Goal: Complete application form

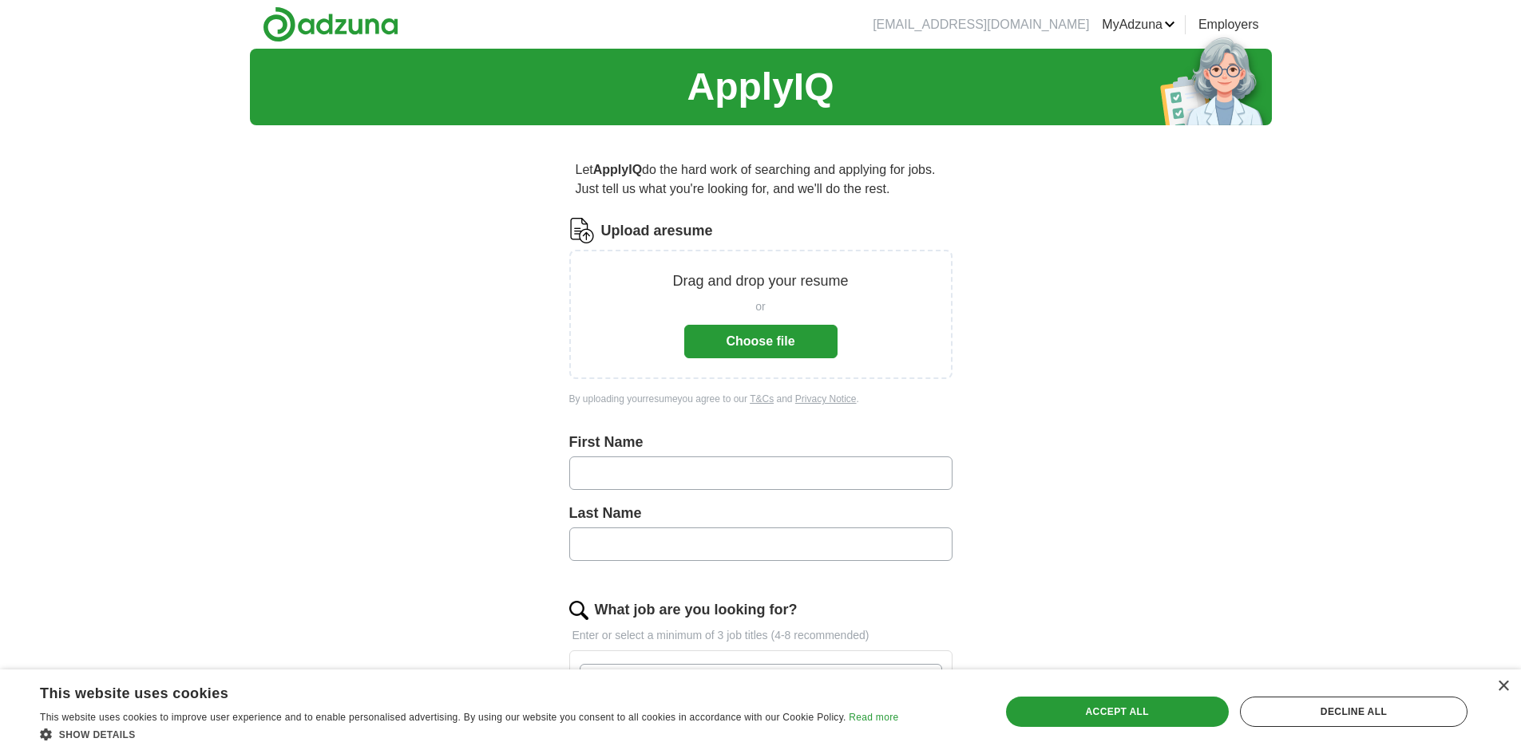
click at [765, 346] on button "Choose file" at bounding box center [760, 342] width 153 height 34
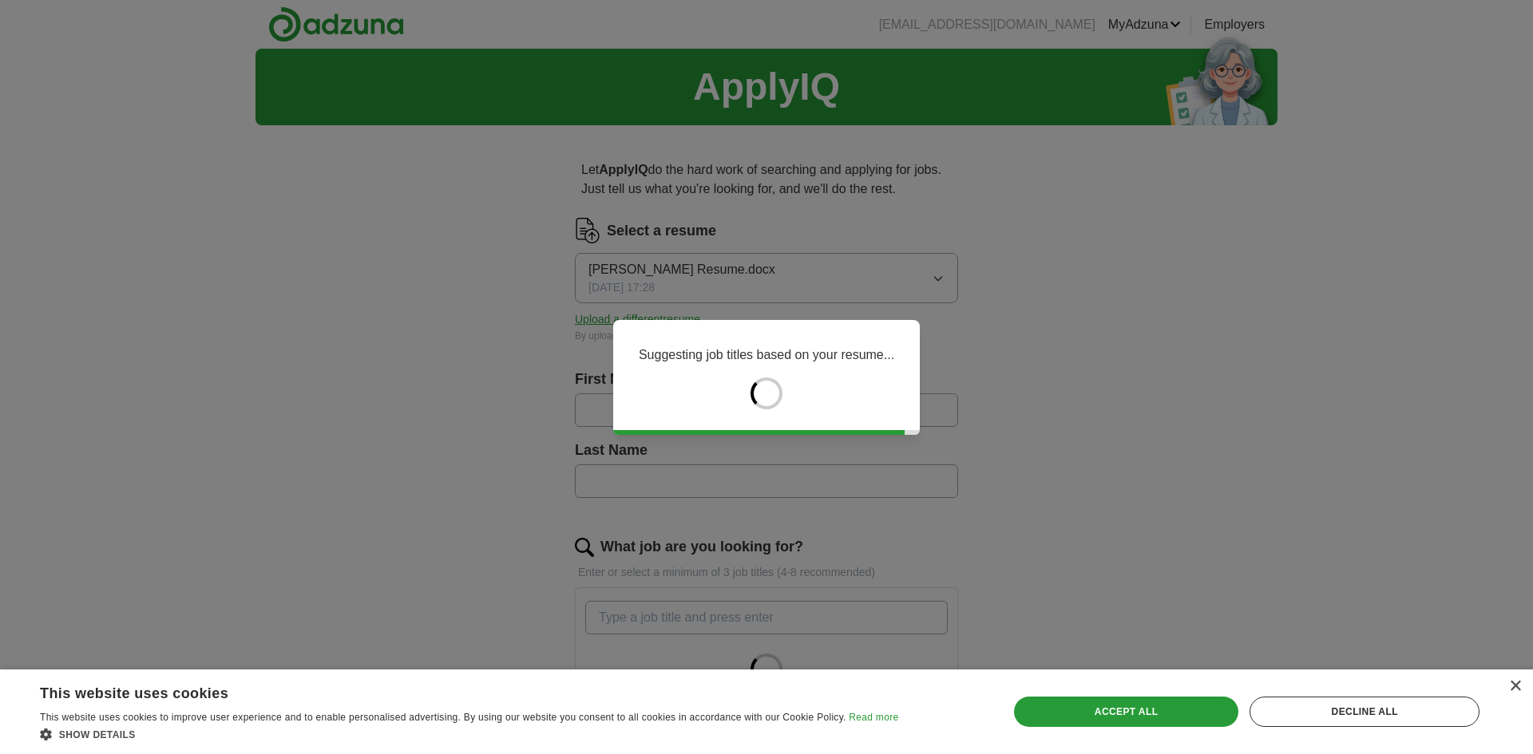
type input "*****"
type input "******"
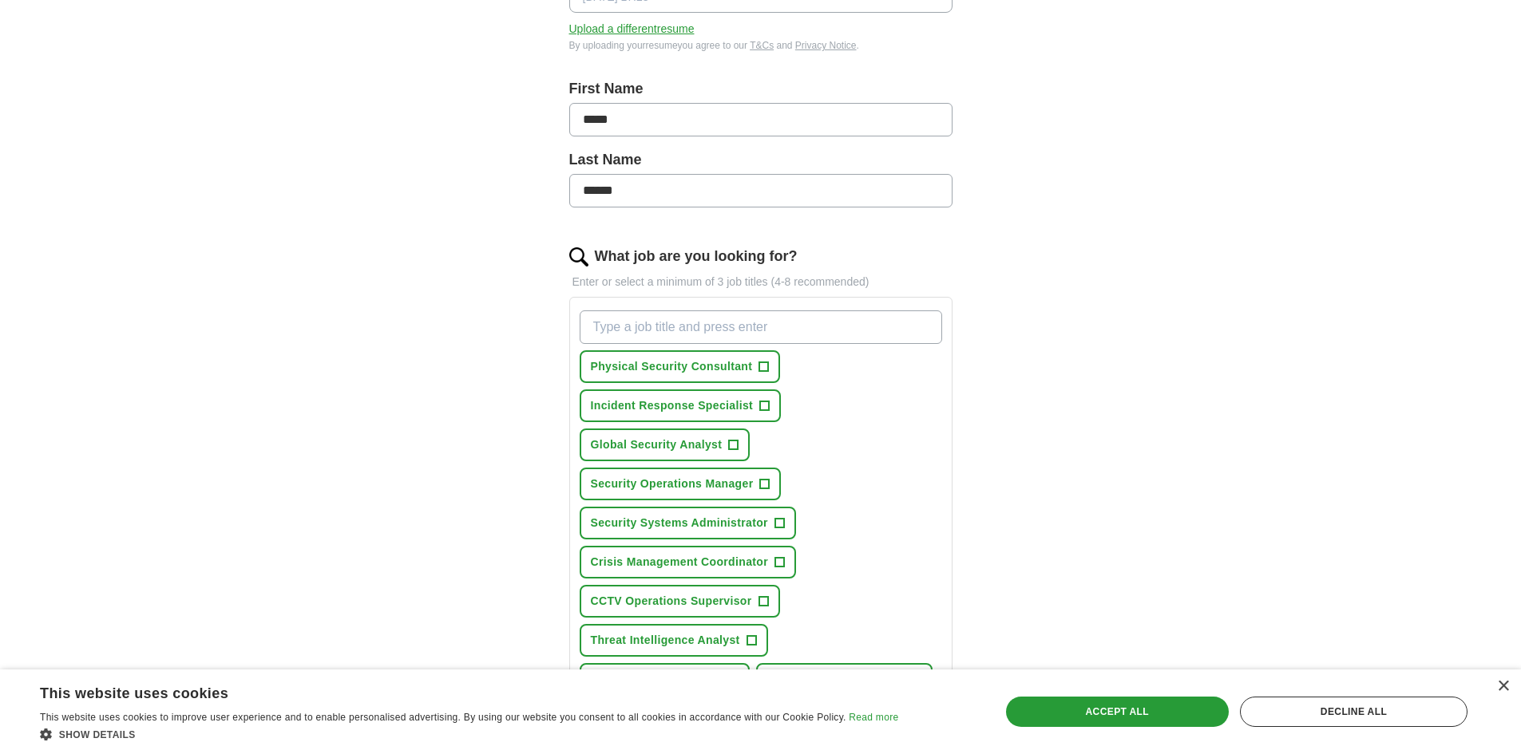
scroll to position [319, 0]
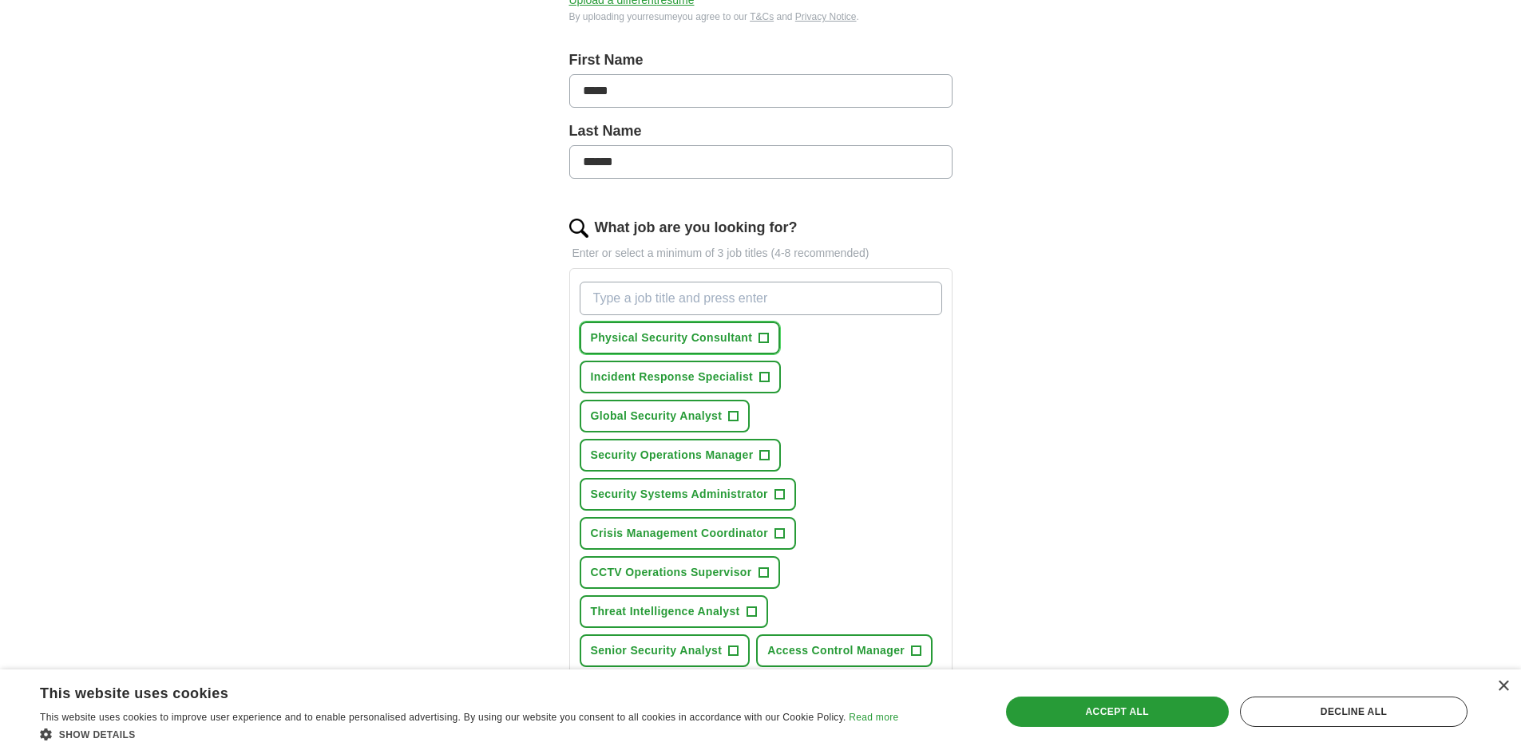
click at [614, 343] on span "Physical Security Consultant" at bounding box center [672, 338] width 162 height 17
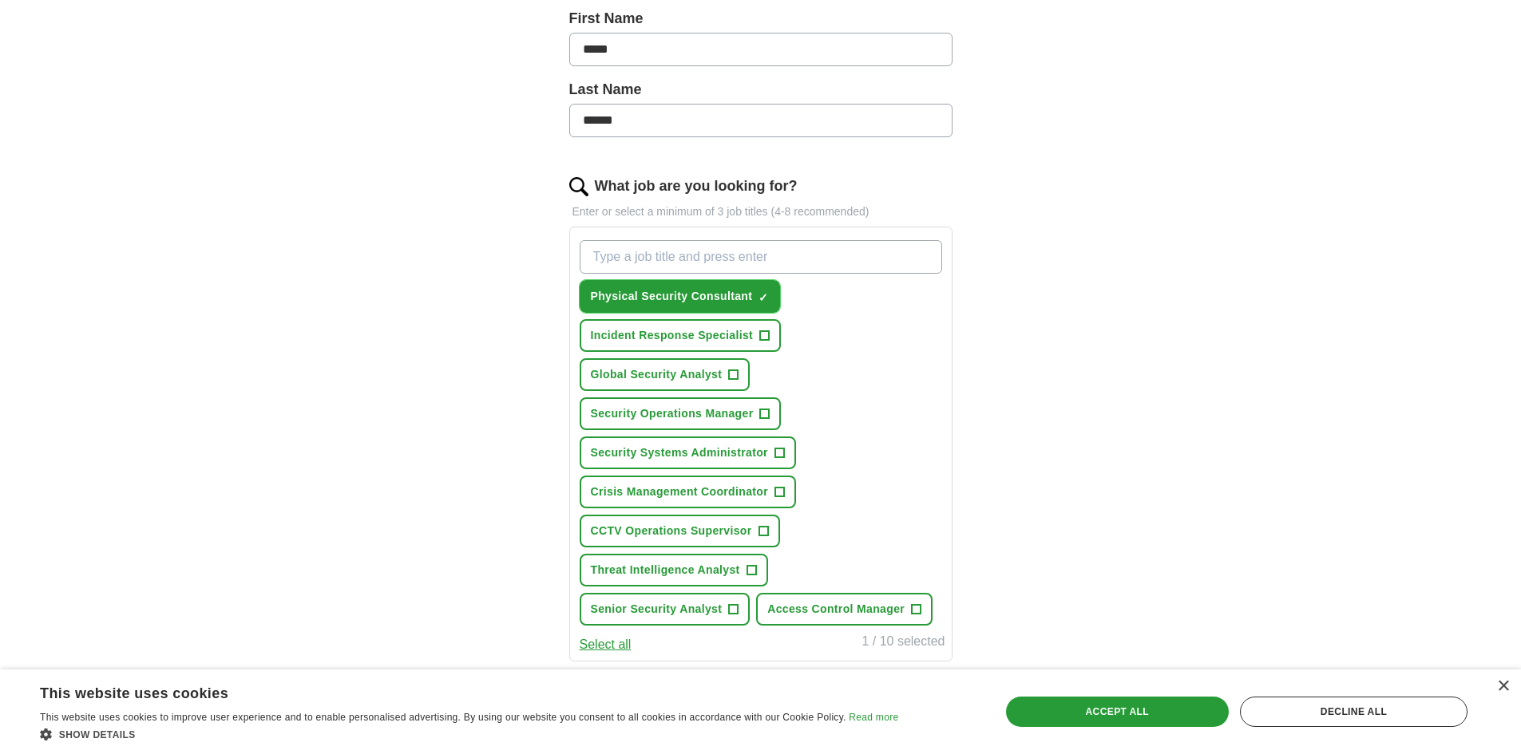
scroll to position [399, 0]
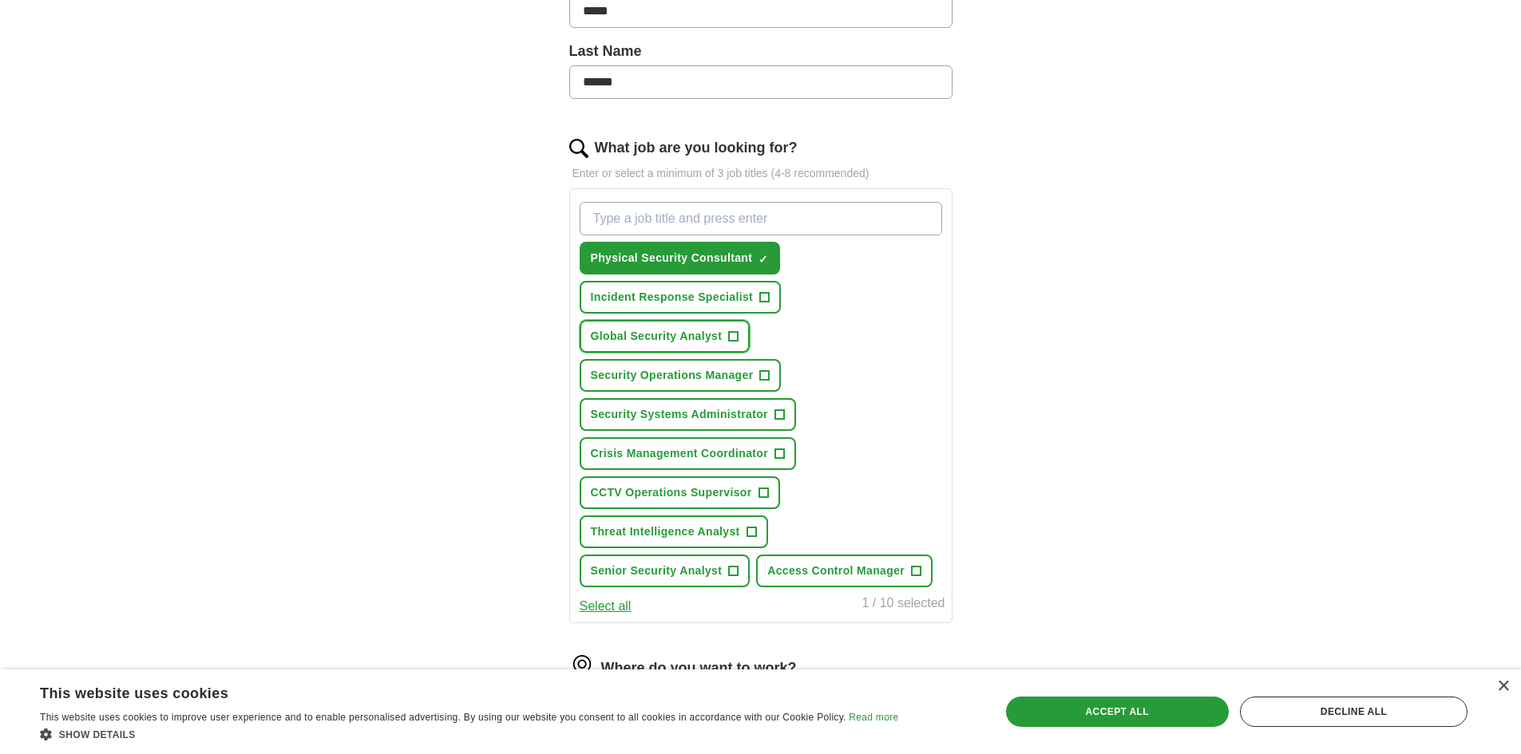
click at [614, 335] on span "Global Security Analyst" at bounding box center [657, 336] width 132 height 17
click at [616, 374] on span "Security Operations Manager" at bounding box center [672, 375] width 163 height 17
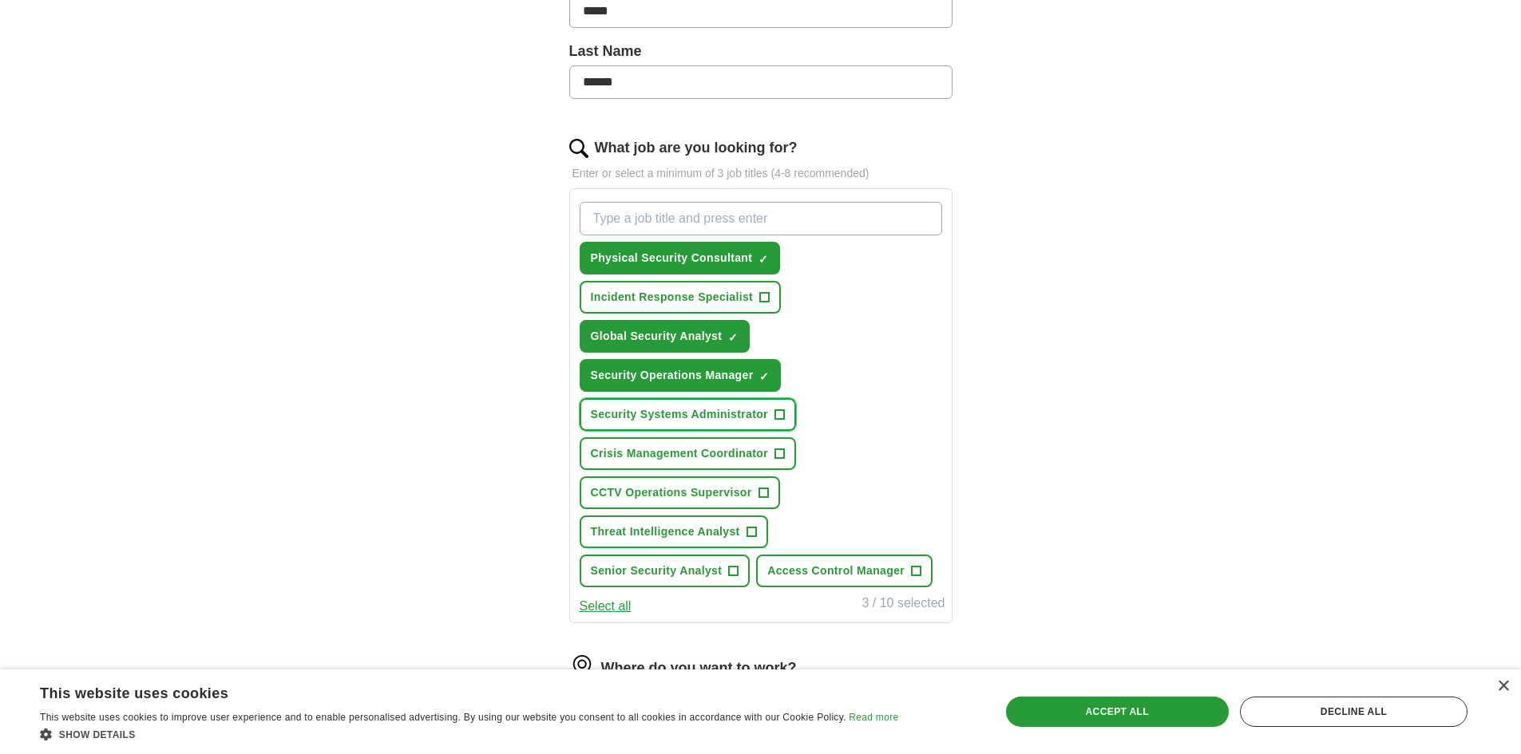
click at [607, 410] on span "Security Systems Administrator" at bounding box center [679, 414] width 177 height 17
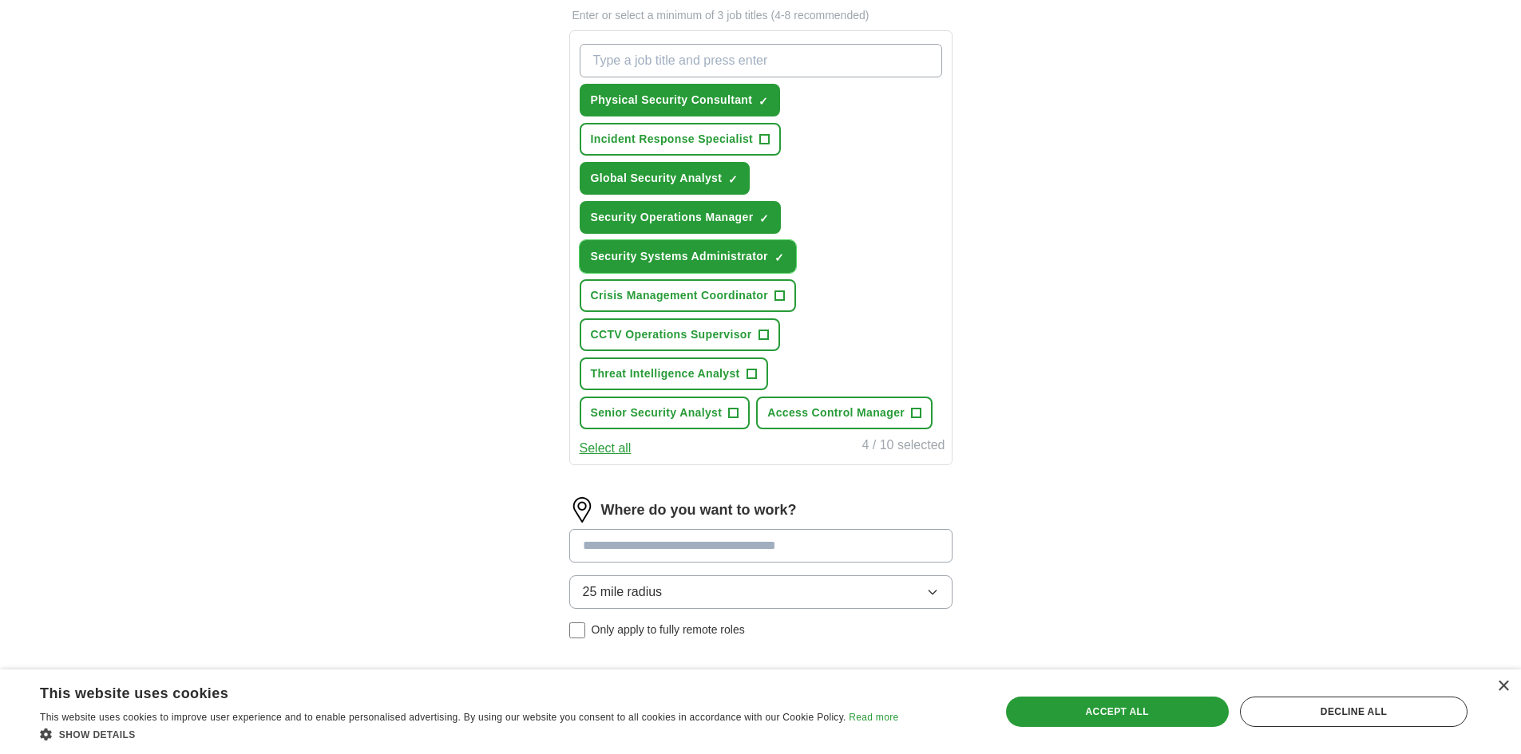
scroll to position [559, 0]
click at [632, 330] on span "CCTV Operations Supervisor" at bounding box center [671, 333] width 161 height 17
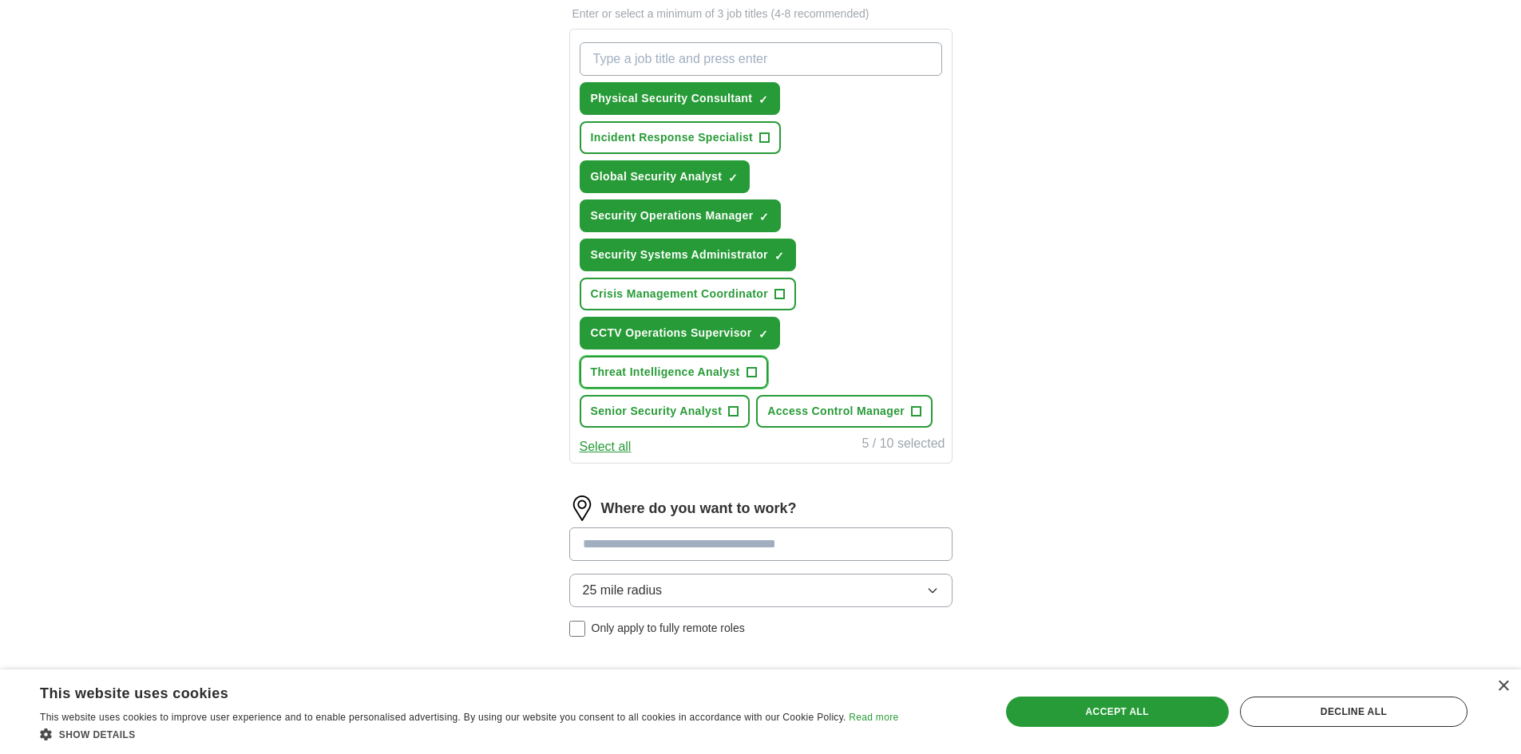
click at [627, 370] on span "Threat Intelligence Analyst" at bounding box center [665, 372] width 149 height 17
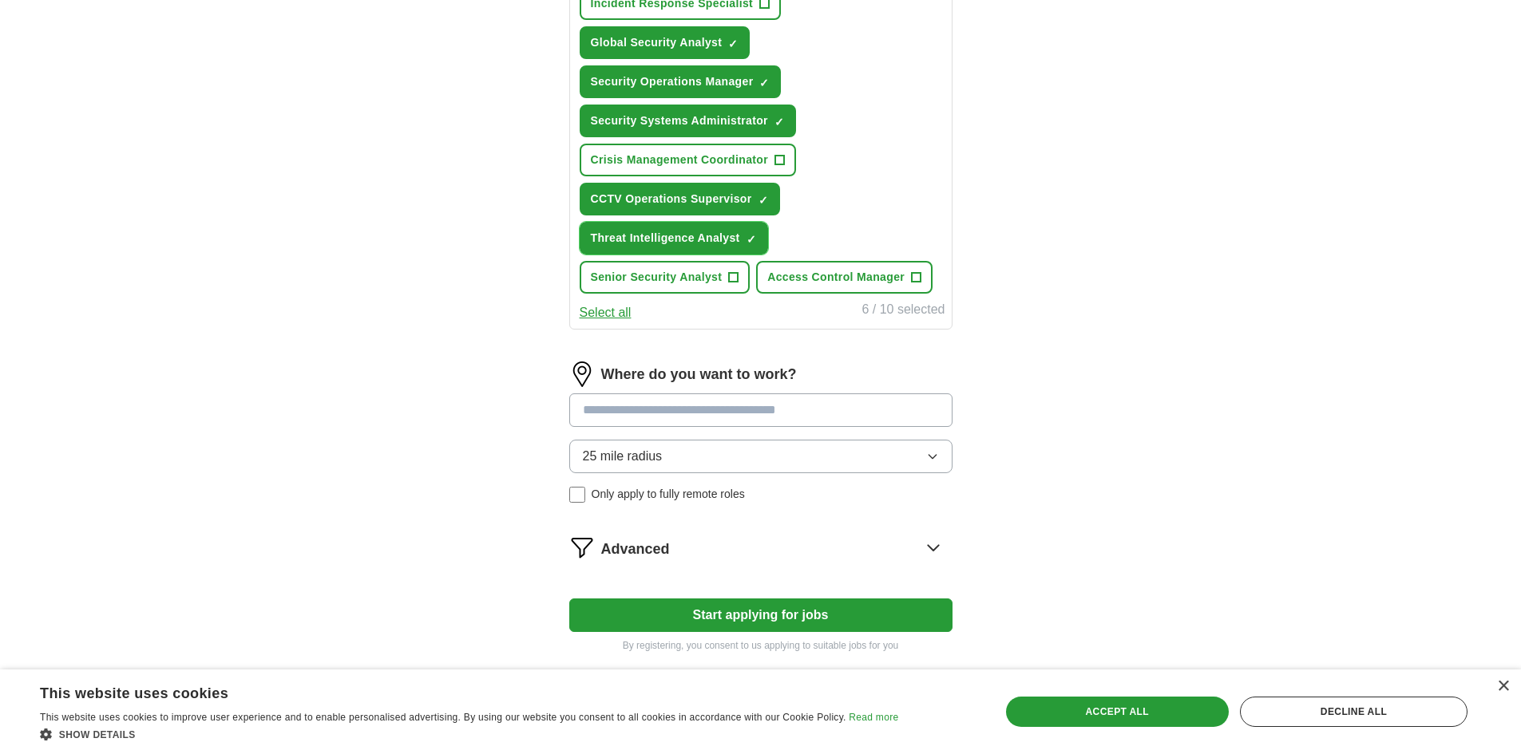
scroll to position [718, 0]
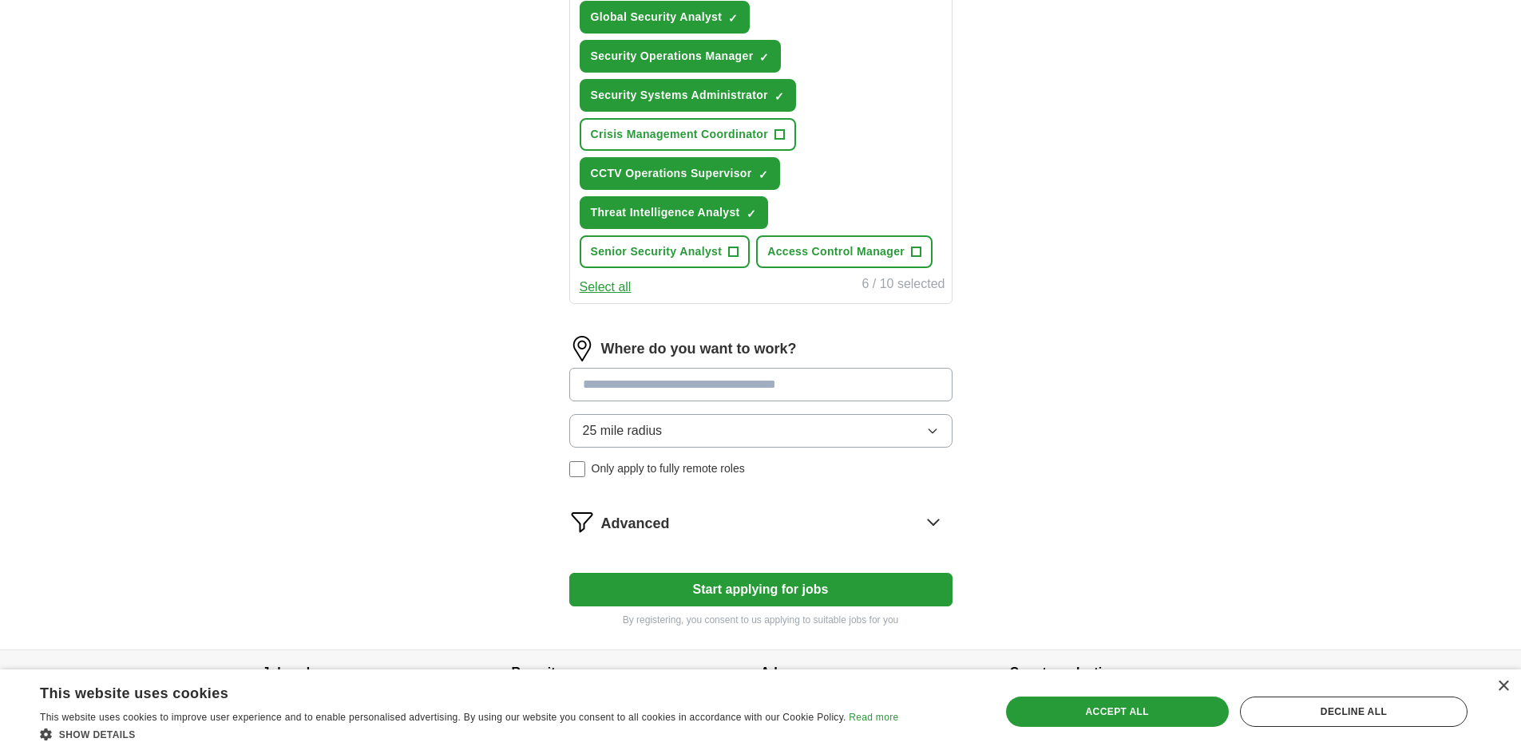
click at [709, 385] on input at bounding box center [760, 385] width 383 height 34
click at [667, 425] on div "Where do you want to work? 25 mile radius Only apply to fully remote roles" at bounding box center [760, 413] width 383 height 154
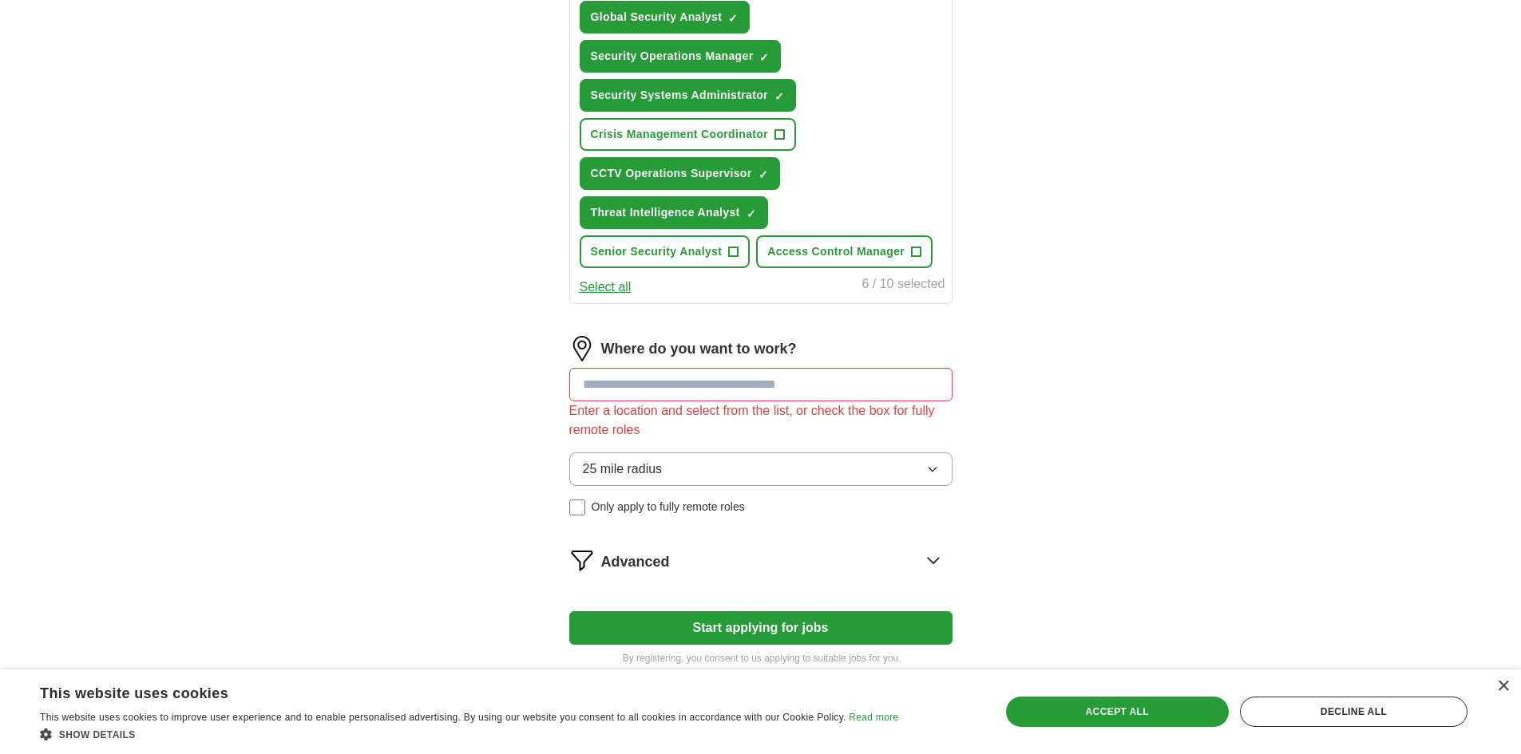
click at [683, 460] on button "25 mile radius" at bounding box center [760, 470] width 383 height 34
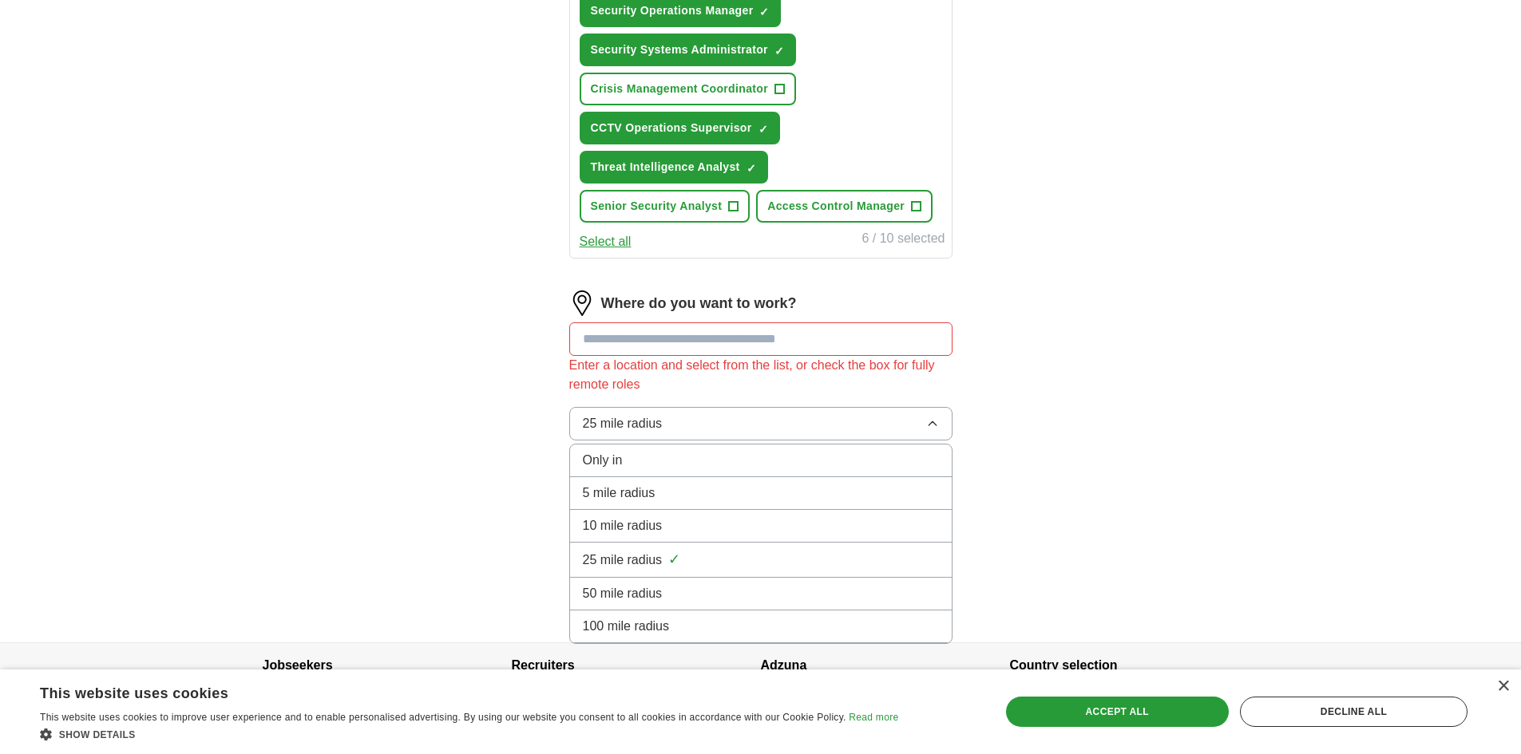
scroll to position [813, 0]
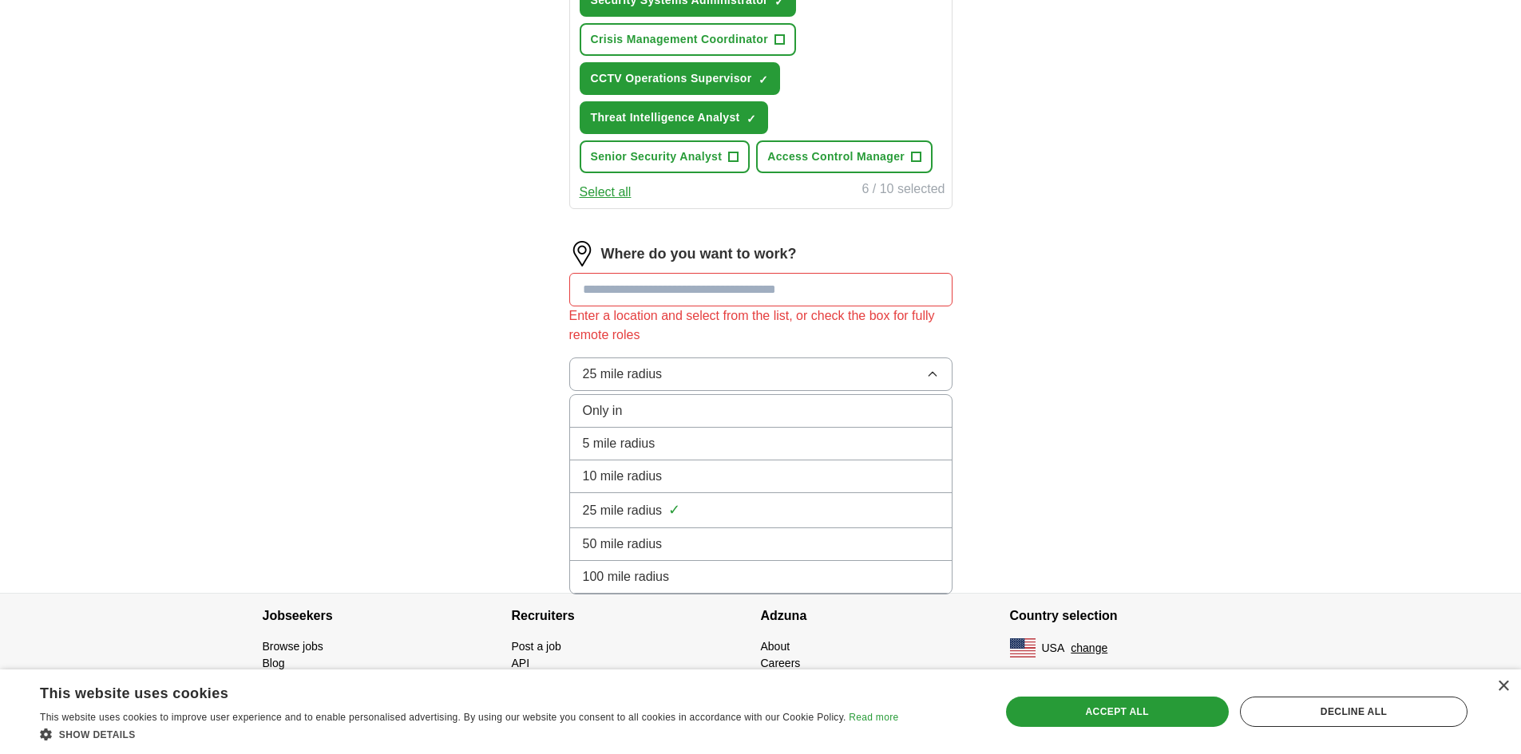
click at [640, 544] on span "50 mile radius" at bounding box center [623, 544] width 80 height 19
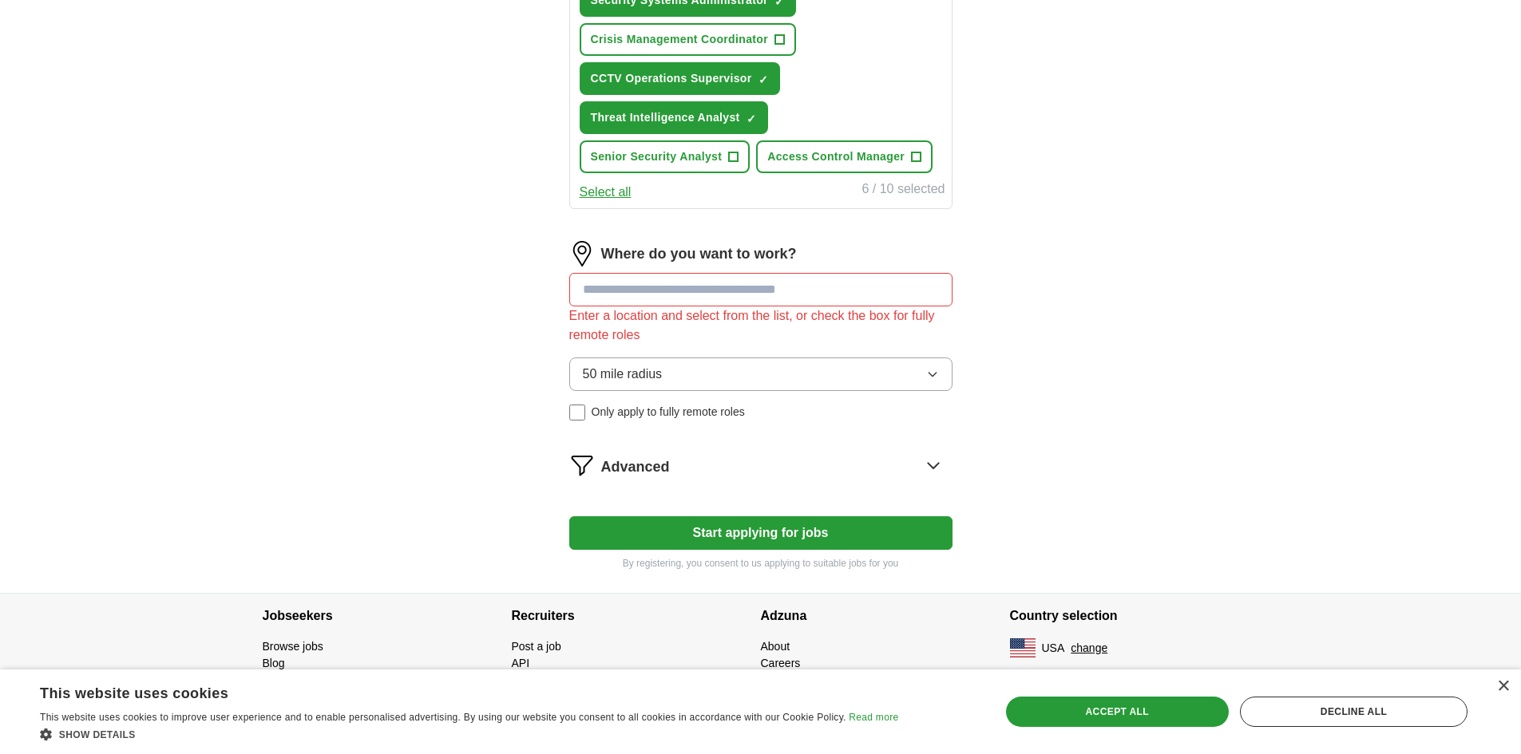
click at [588, 413] on label "Only apply to fully remote roles" at bounding box center [760, 412] width 383 height 17
click at [627, 297] on input at bounding box center [760, 290] width 383 height 34
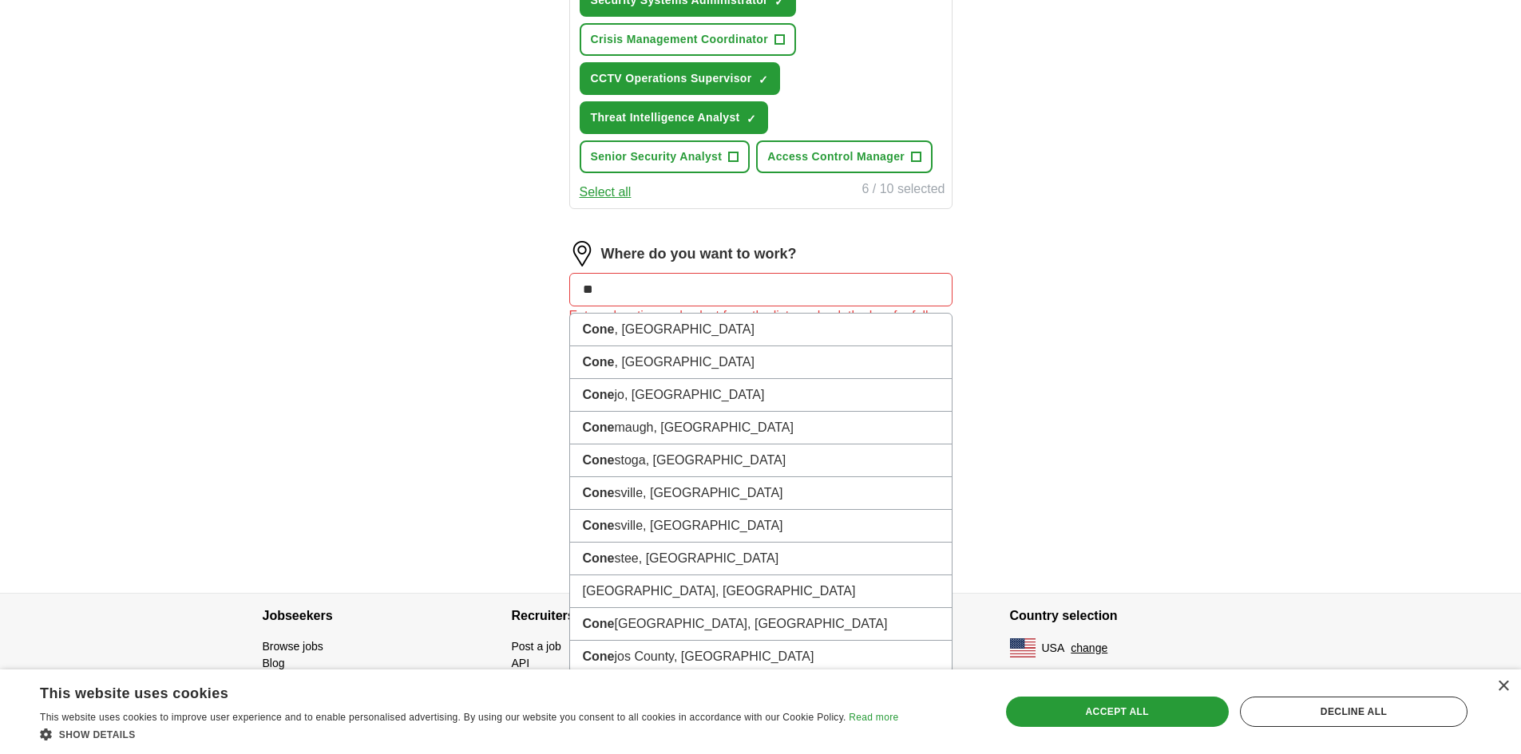
type input "*"
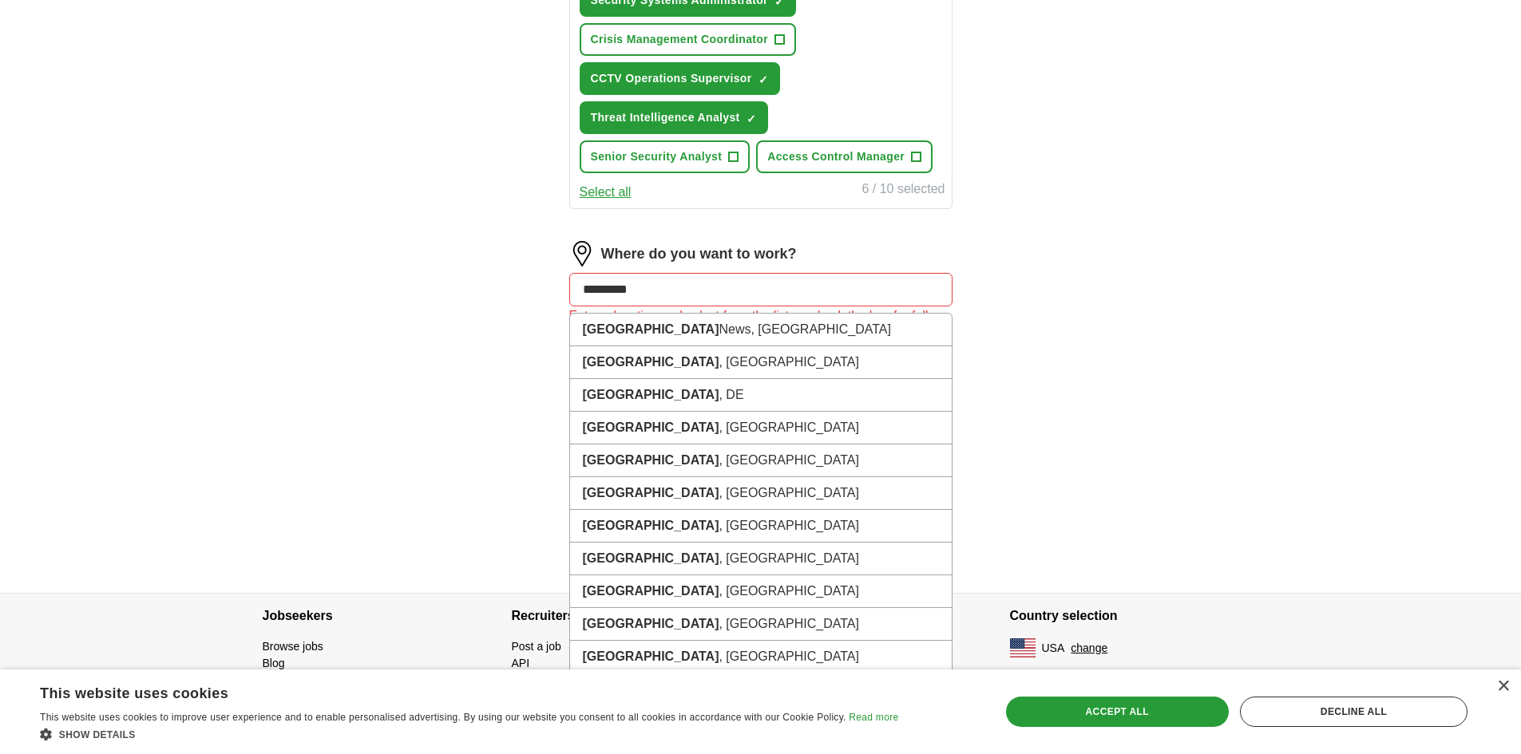
type input "**********"
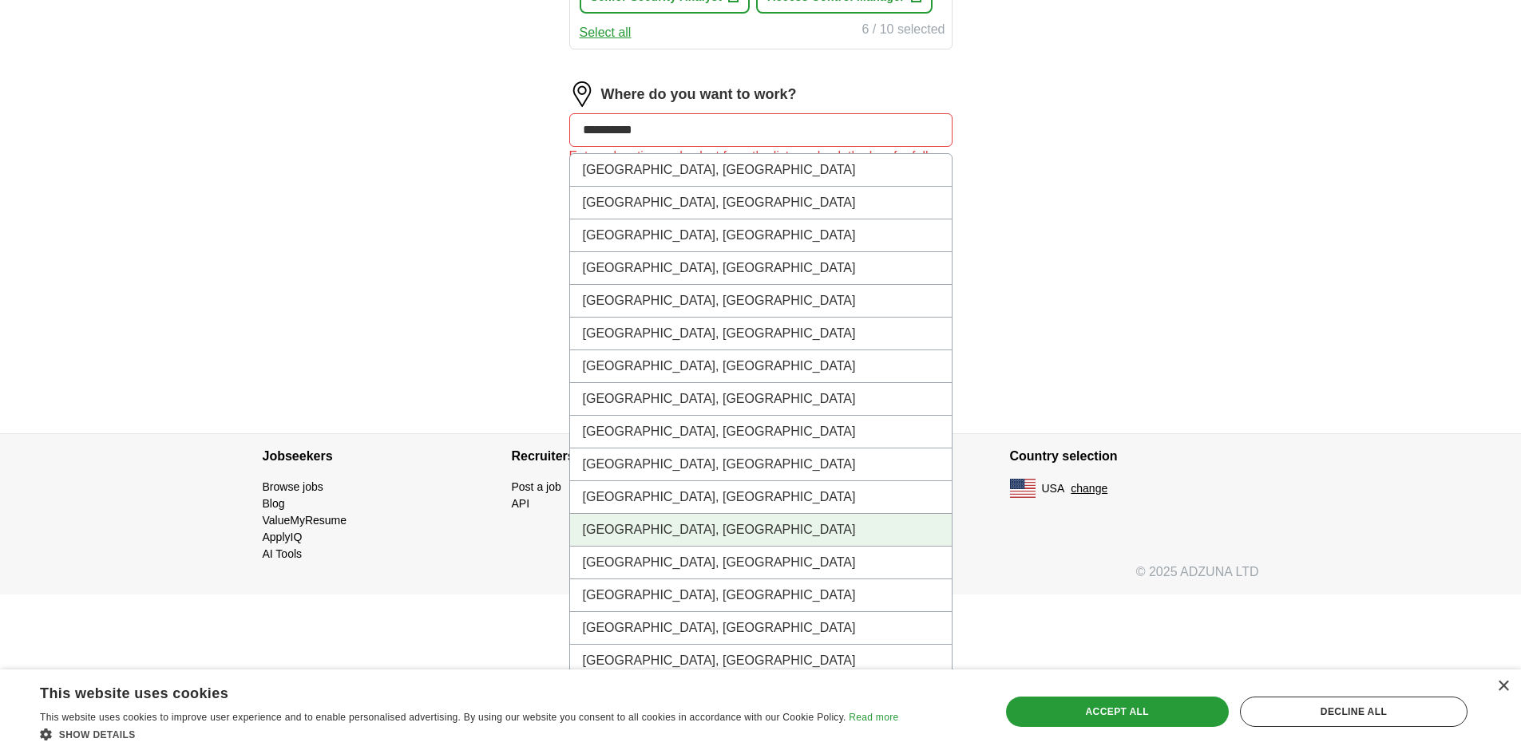
click at [658, 537] on li "[GEOGRAPHIC_DATA], [GEOGRAPHIC_DATA]" at bounding box center [761, 530] width 382 height 33
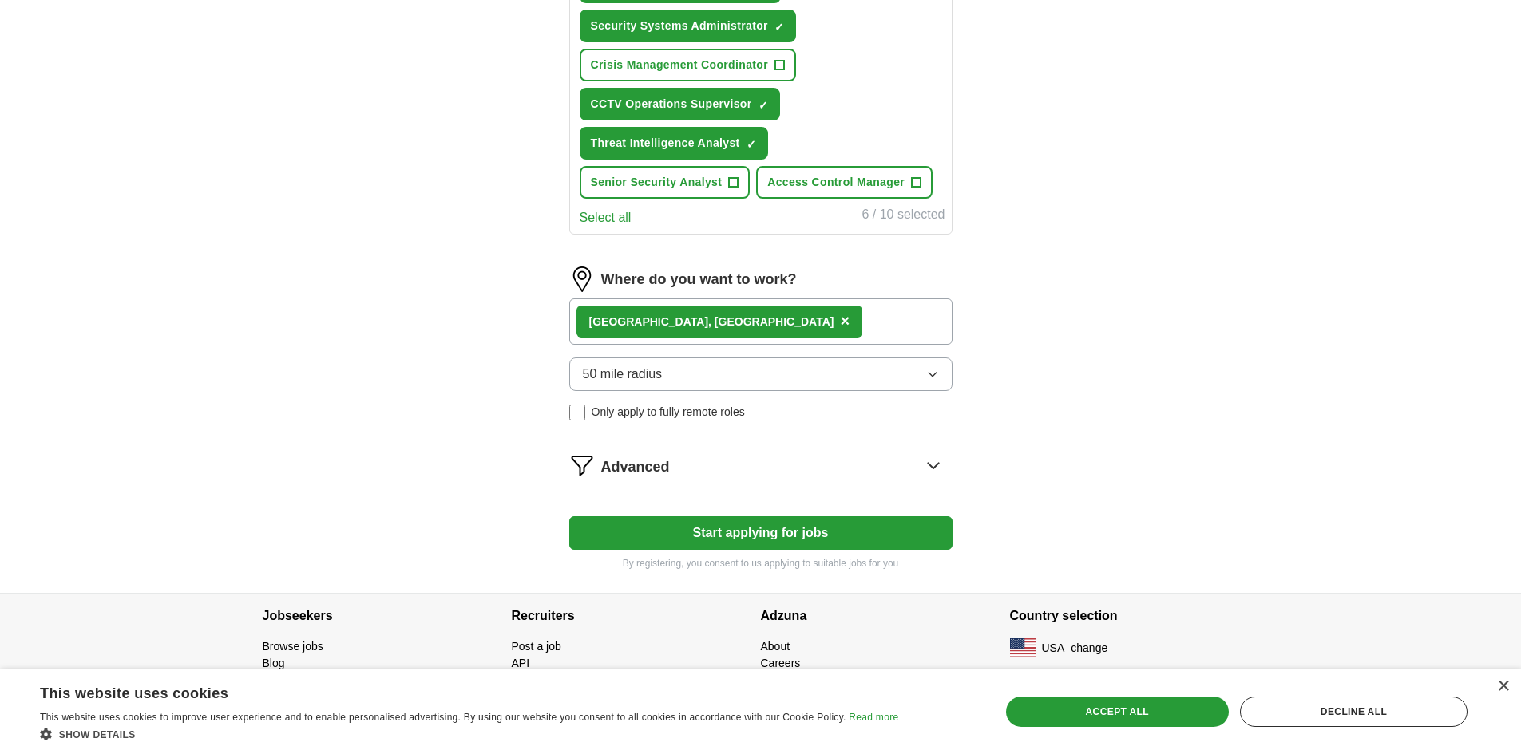
click at [709, 315] on div "[GEOGRAPHIC_DATA], [GEOGRAPHIC_DATA] ×" at bounding box center [760, 322] width 383 height 46
click at [713, 326] on div "[GEOGRAPHIC_DATA], [GEOGRAPHIC_DATA] ×" at bounding box center [760, 322] width 383 height 46
click at [726, 321] on div "[GEOGRAPHIC_DATA], [GEOGRAPHIC_DATA] ×" at bounding box center [760, 322] width 383 height 46
click at [727, 322] on div "[GEOGRAPHIC_DATA], [GEOGRAPHIC_DATA] ×" at bounding box center [760, 322] width 383 height 46
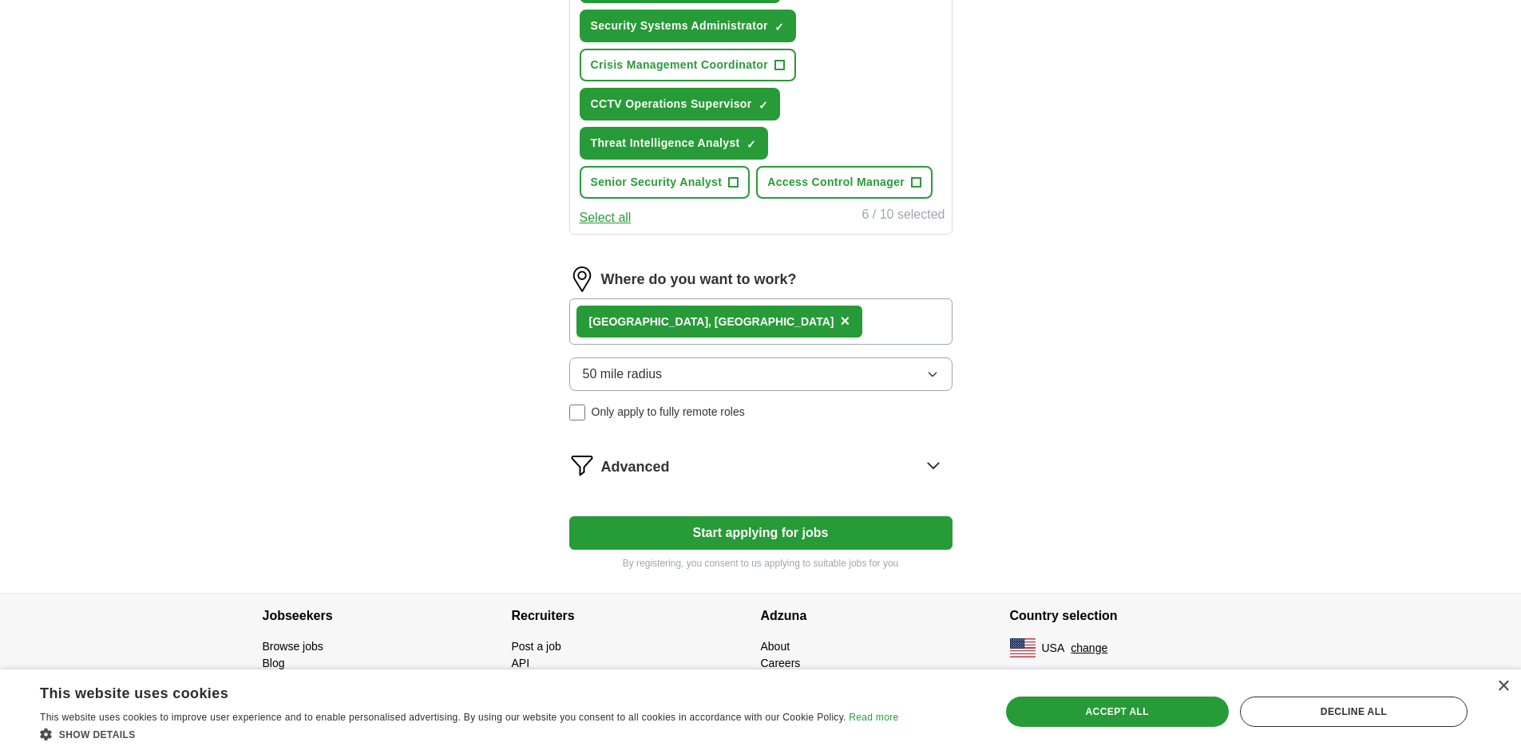
click at [741, 310] on div "[GEOGRAPHIC_DATA], [GEOGRAPHIC_DATA] ×" at bounding box center [760, 322] width 383 height 46
click at [840, 322] on span "×" at bounding box center [845, 321] width 10 height 18
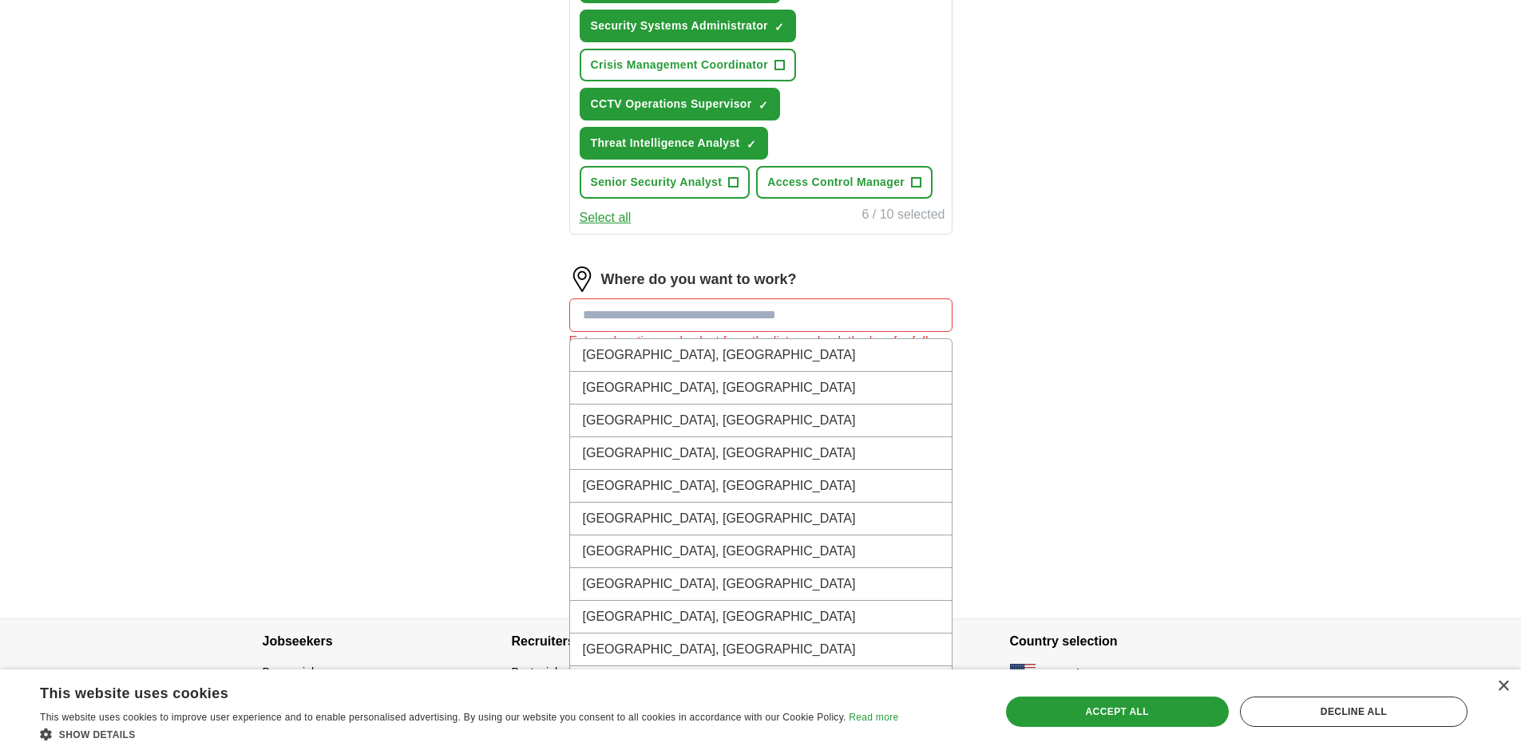
click at [664, 322] on input at bounding box center [760, 316] width 383 height 34
type input "******"
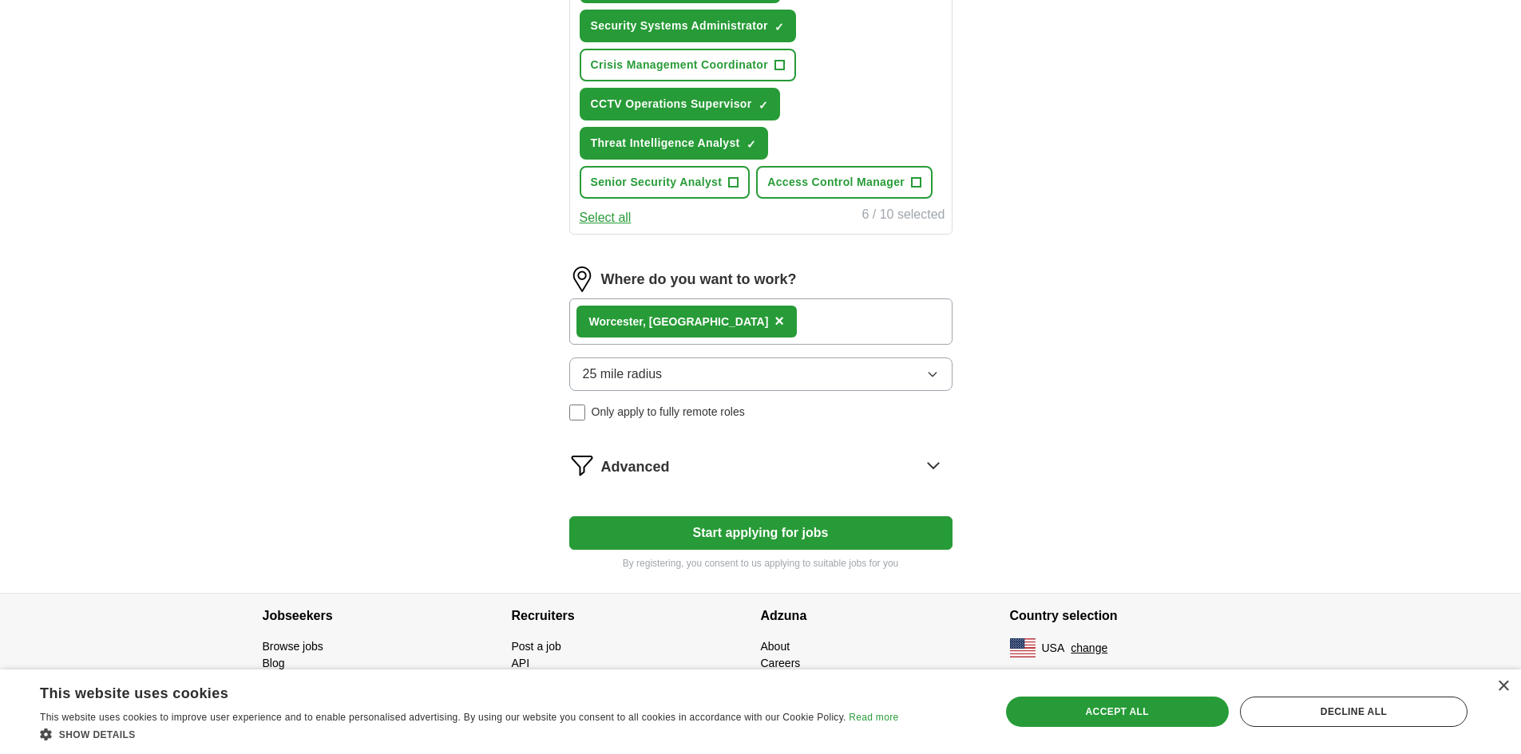
click at [751, 386] on button "25 mile radius" at bounding box center [760, 375] width 383 height 34
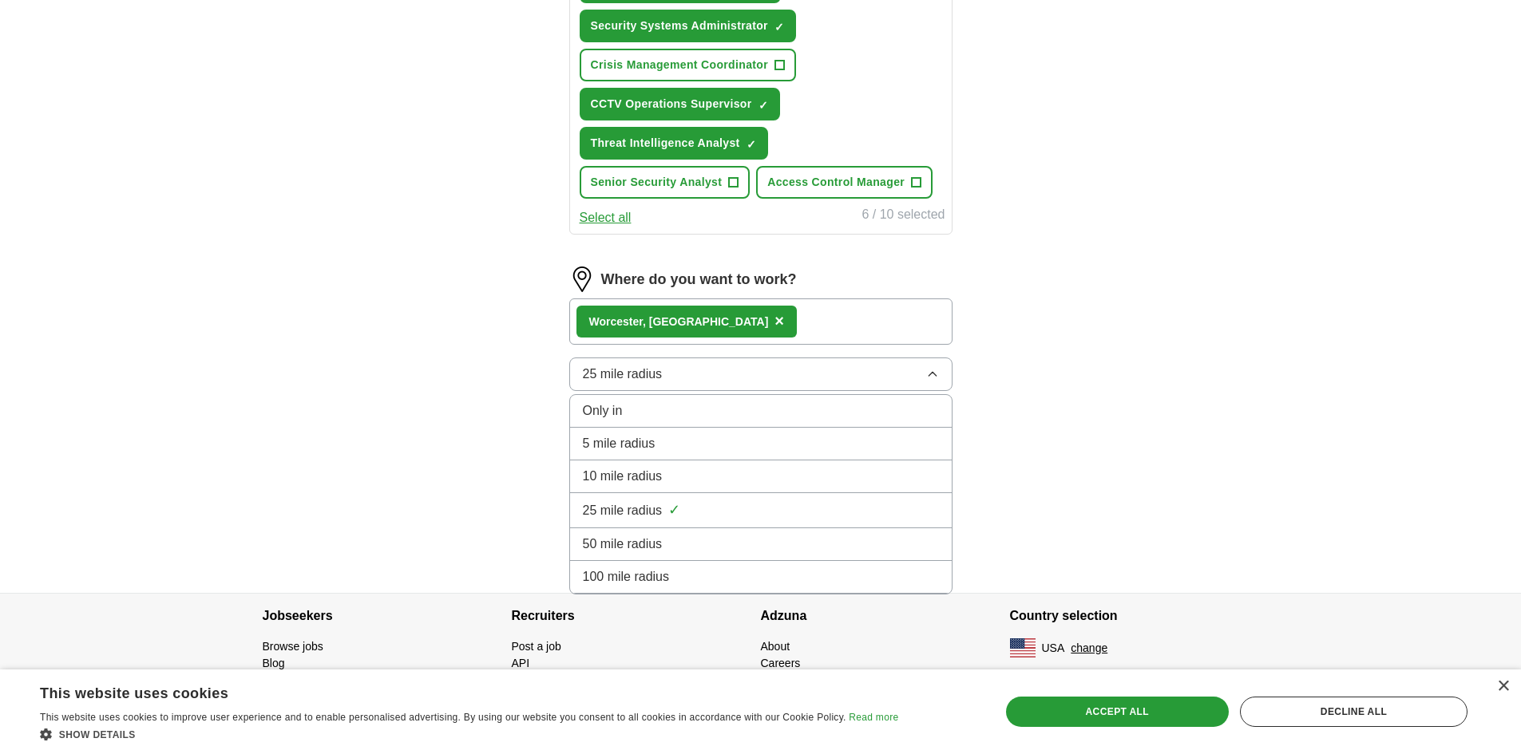
click at [648, 566] on li "100 mile radius" at bounding box center [761, 577] width 382 height 33
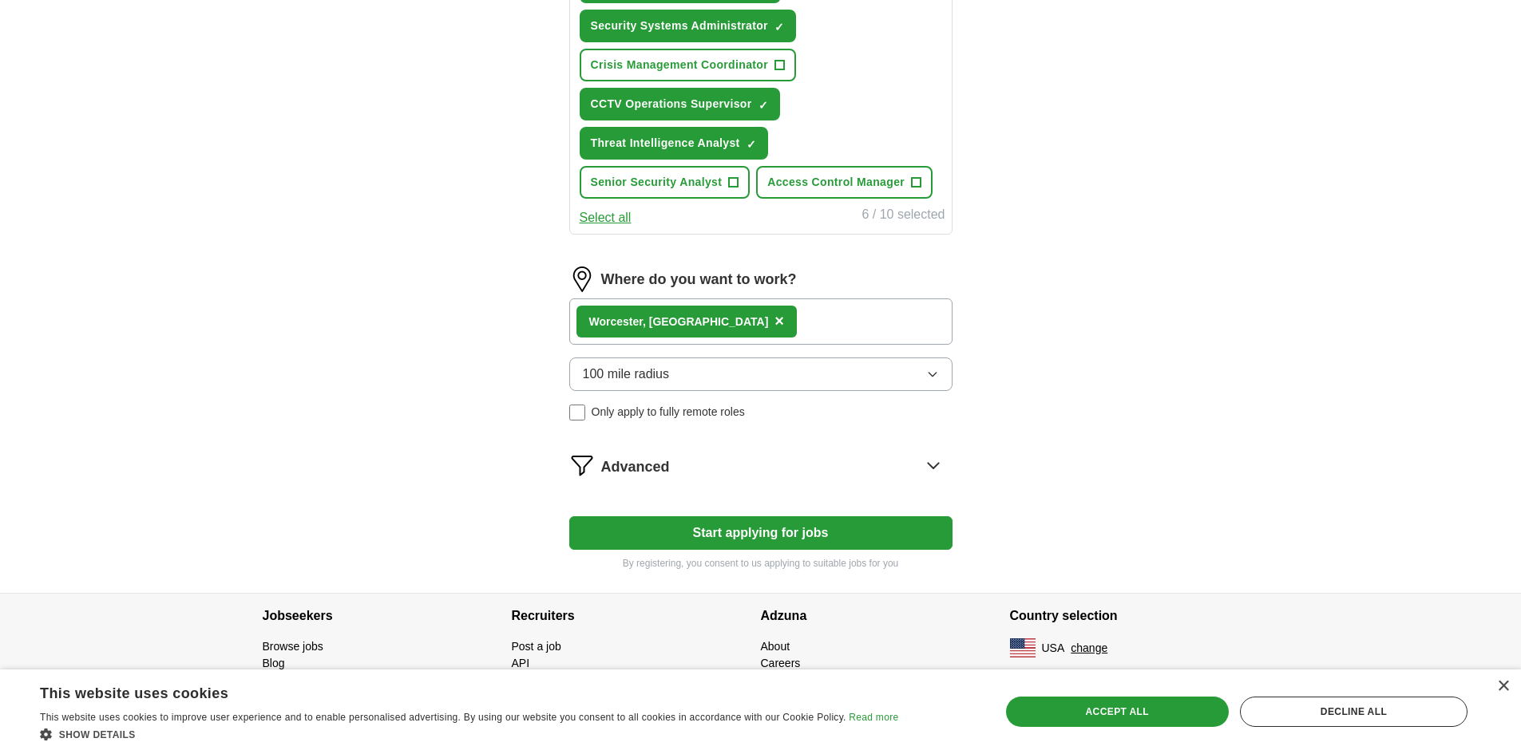
click at [742, 520] on button "Start applying for jobs" at bounding box center [760, 533] width 383 height 34
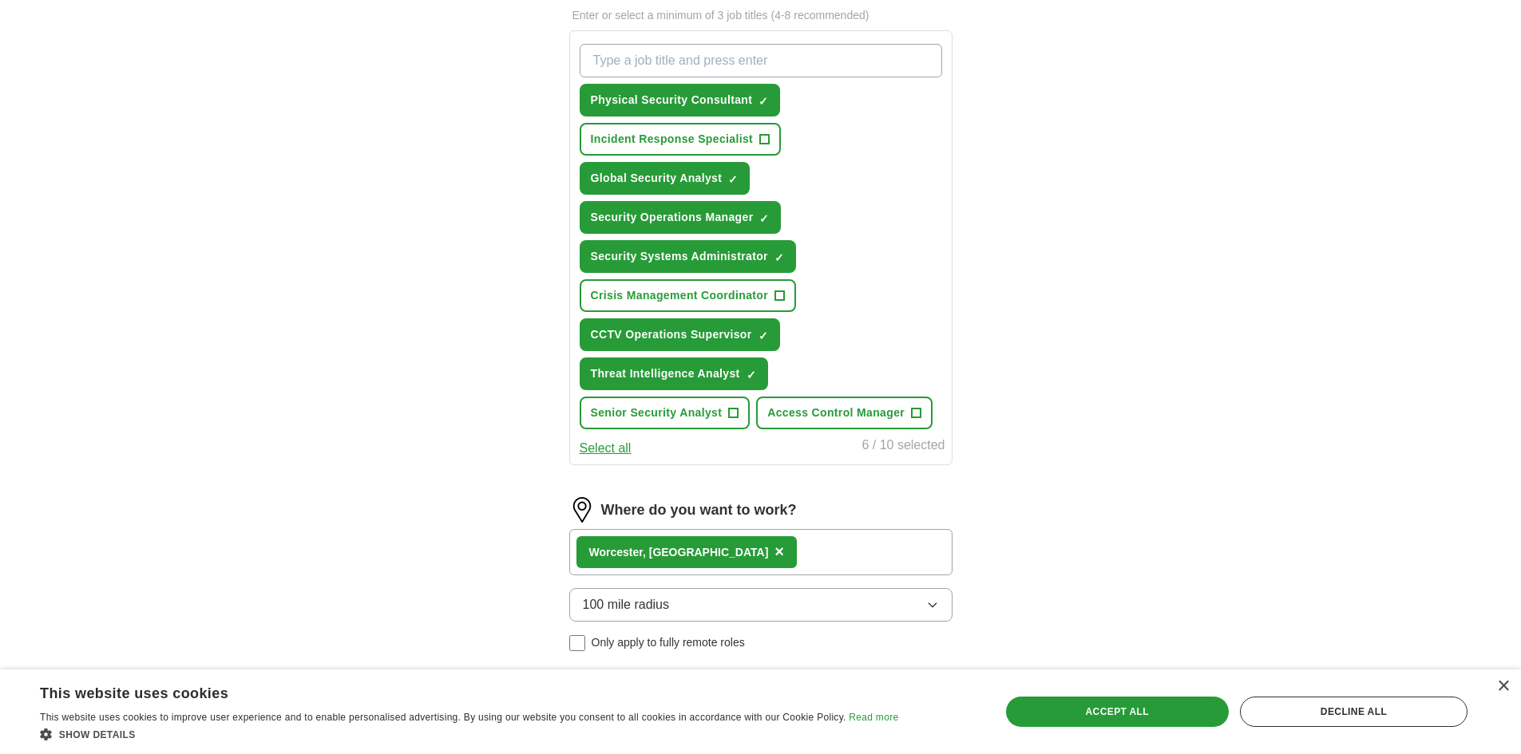
select select "**"
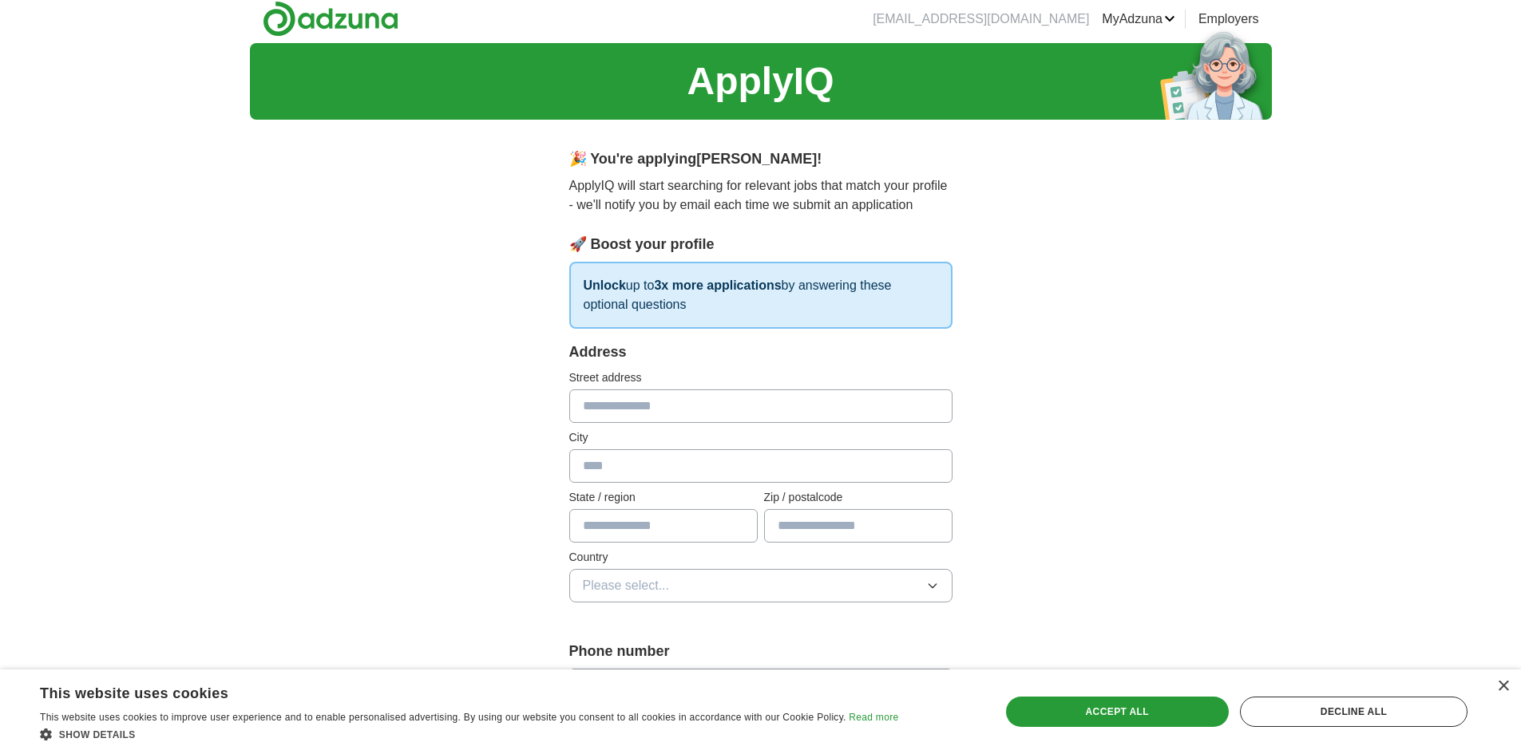
scroll to position [0, 0]
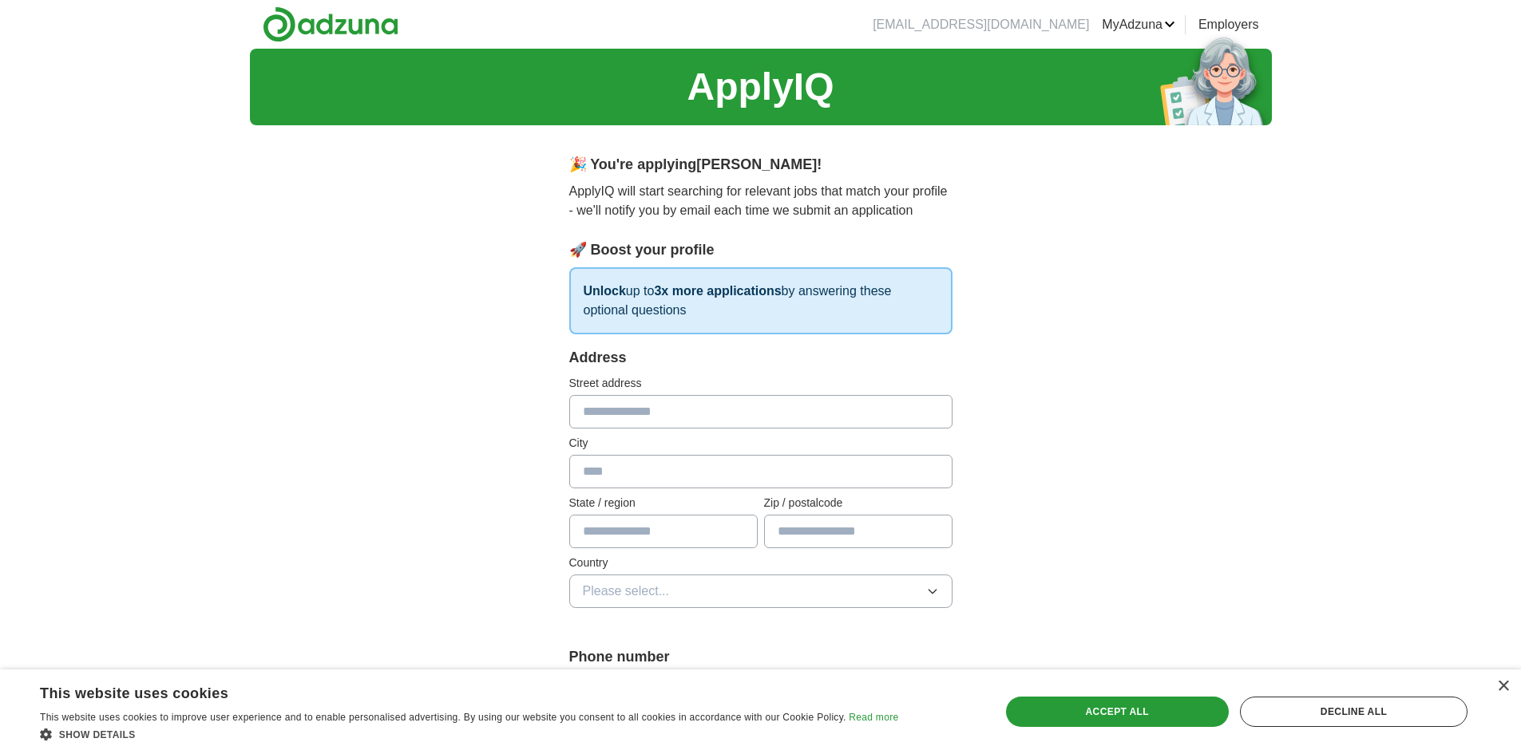
click at [689, 408] on input "text" at bounding box center [760, 412] width 383 height 34
type input "**********"
type input "*********"
type input "**"
type input "*****"
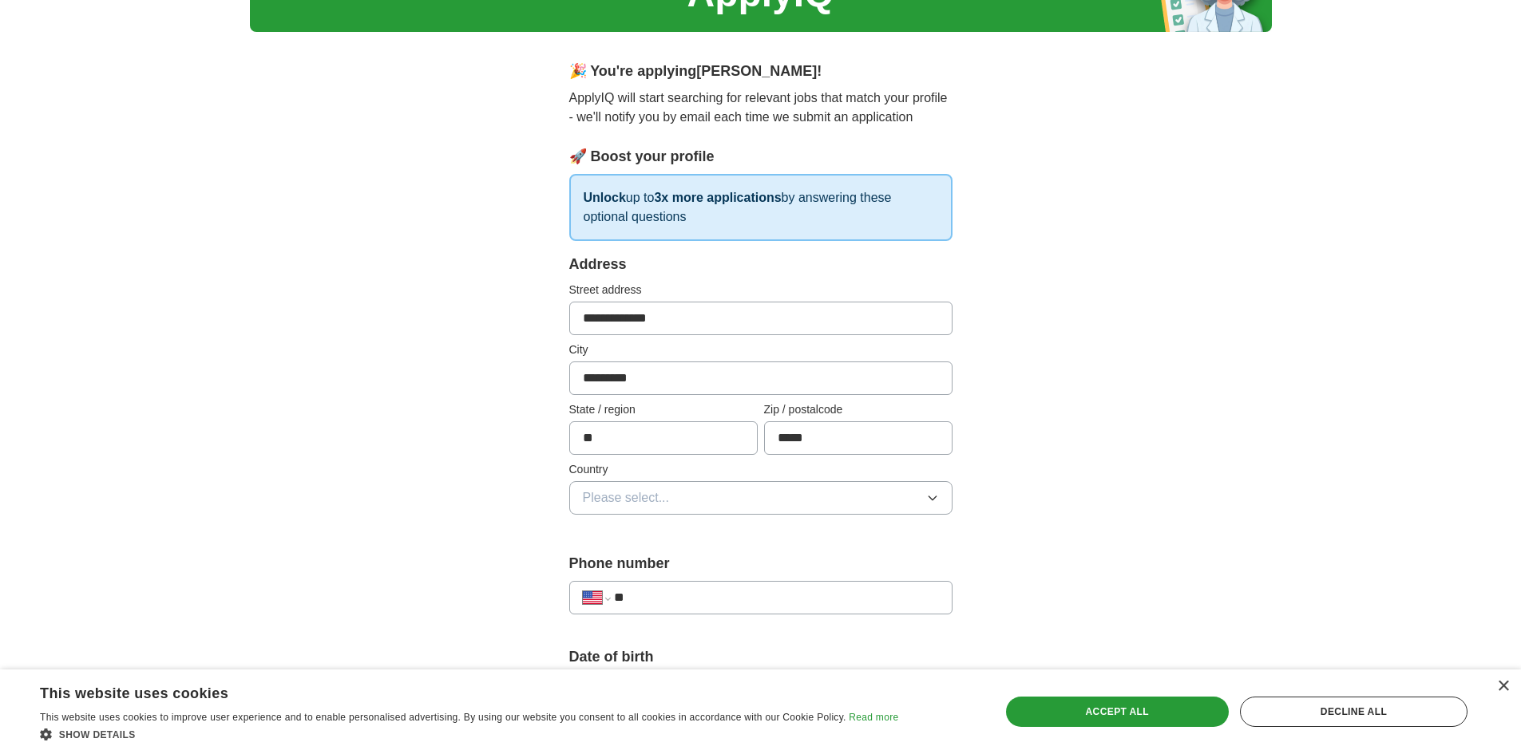
scroll to position [239, 0]
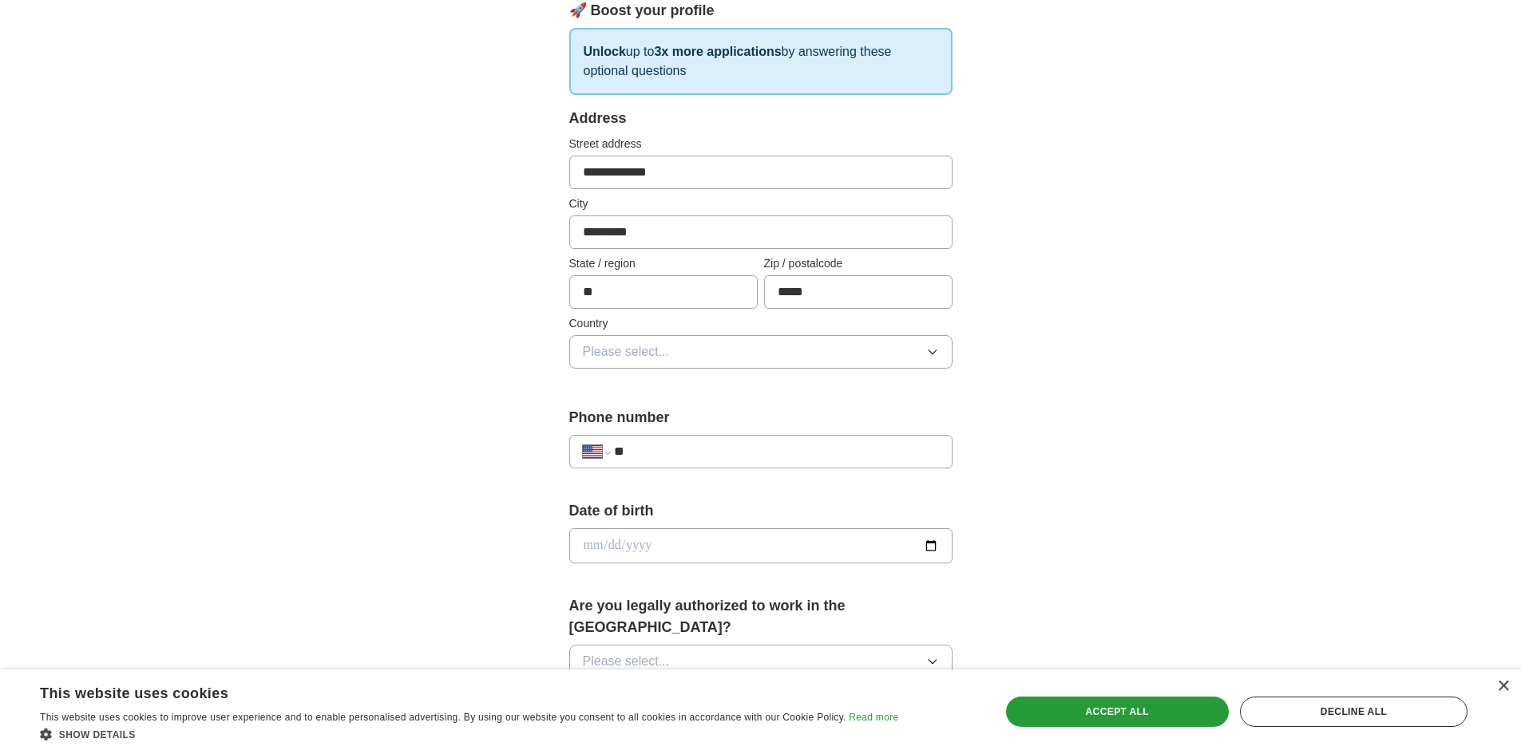
click at [678, 357] on button "Please select..." at bounding box center [760, 352] width 383 height 34
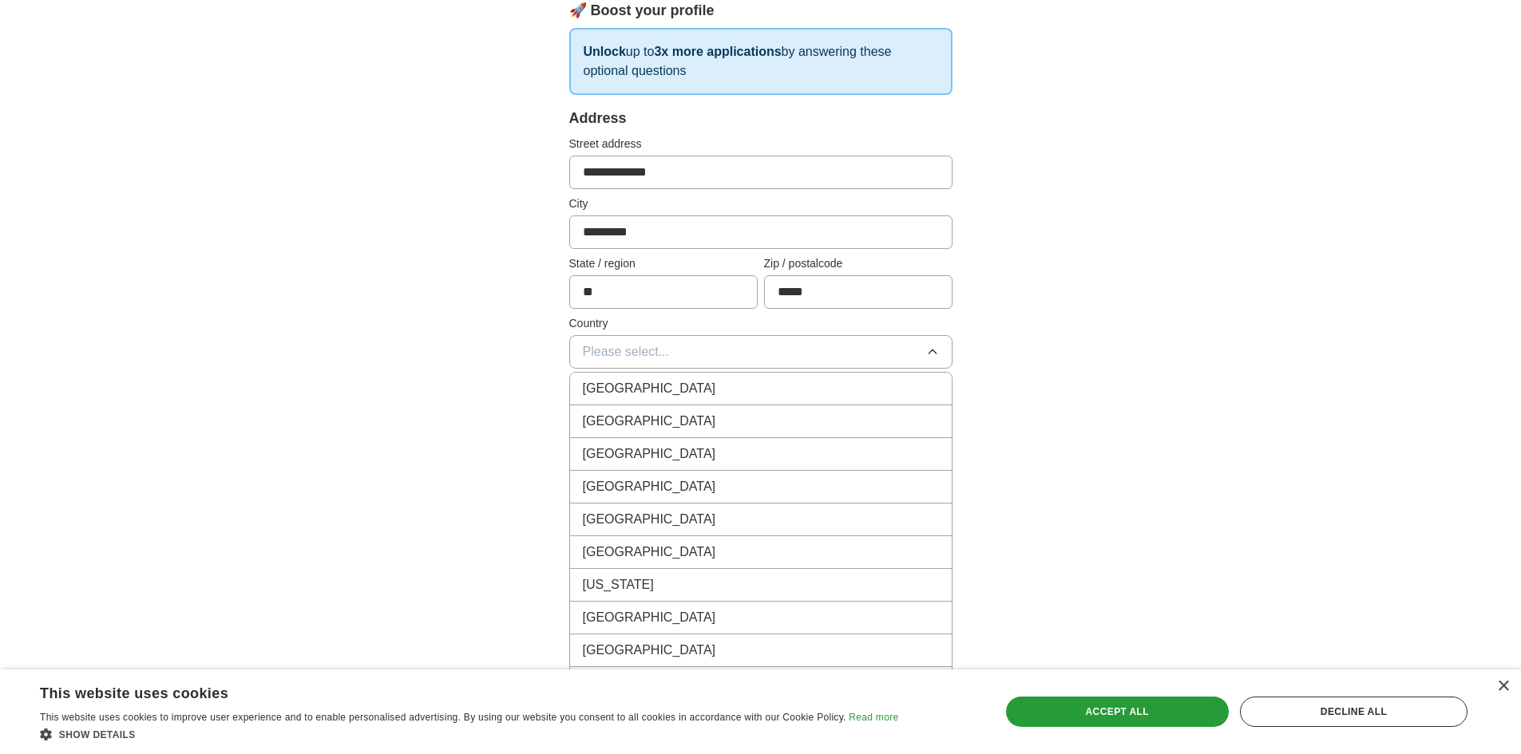
click at [651, 415] on span "[GEOGRAPHIC_DATA]" at bounding box center [649, 421] width 133 height 19
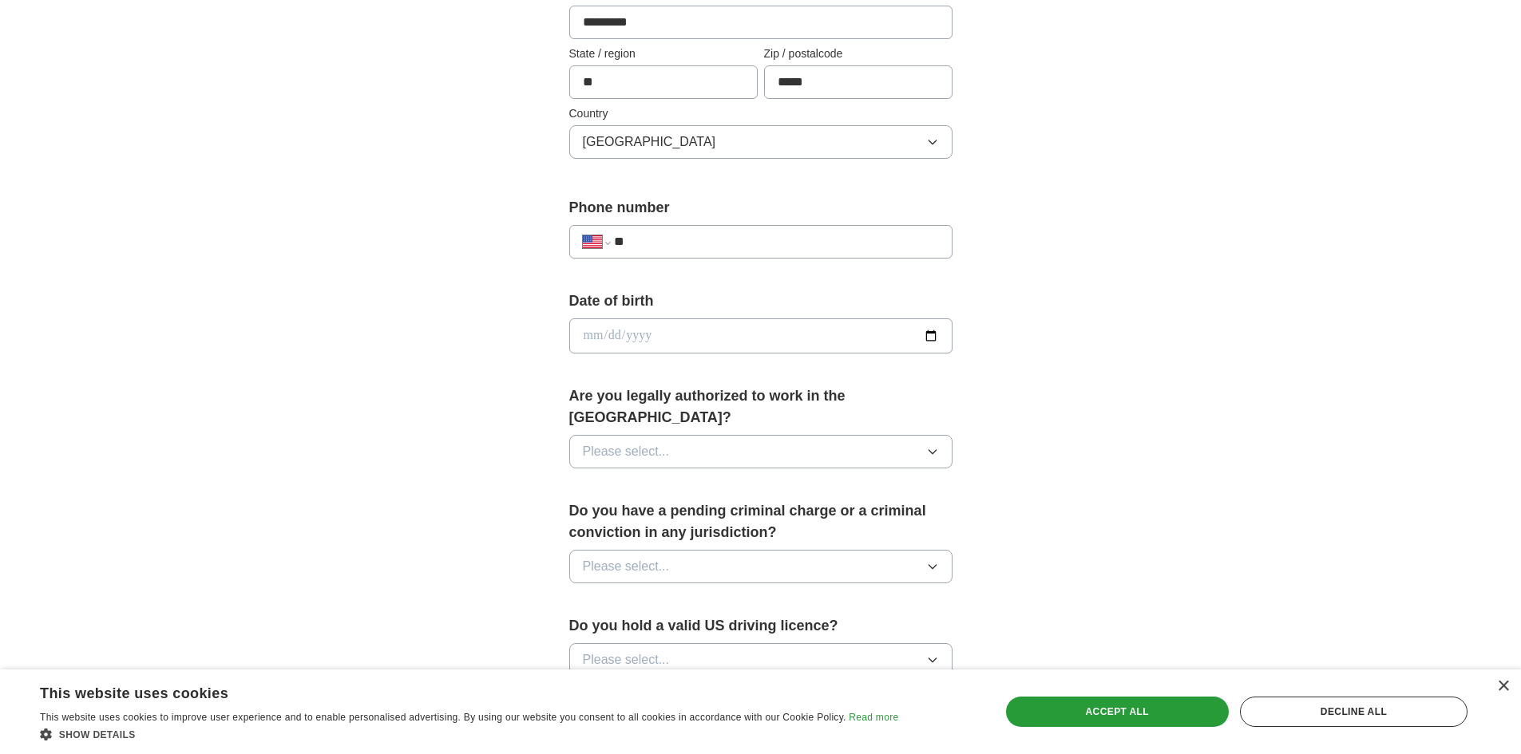
scroll to position [479, 0]
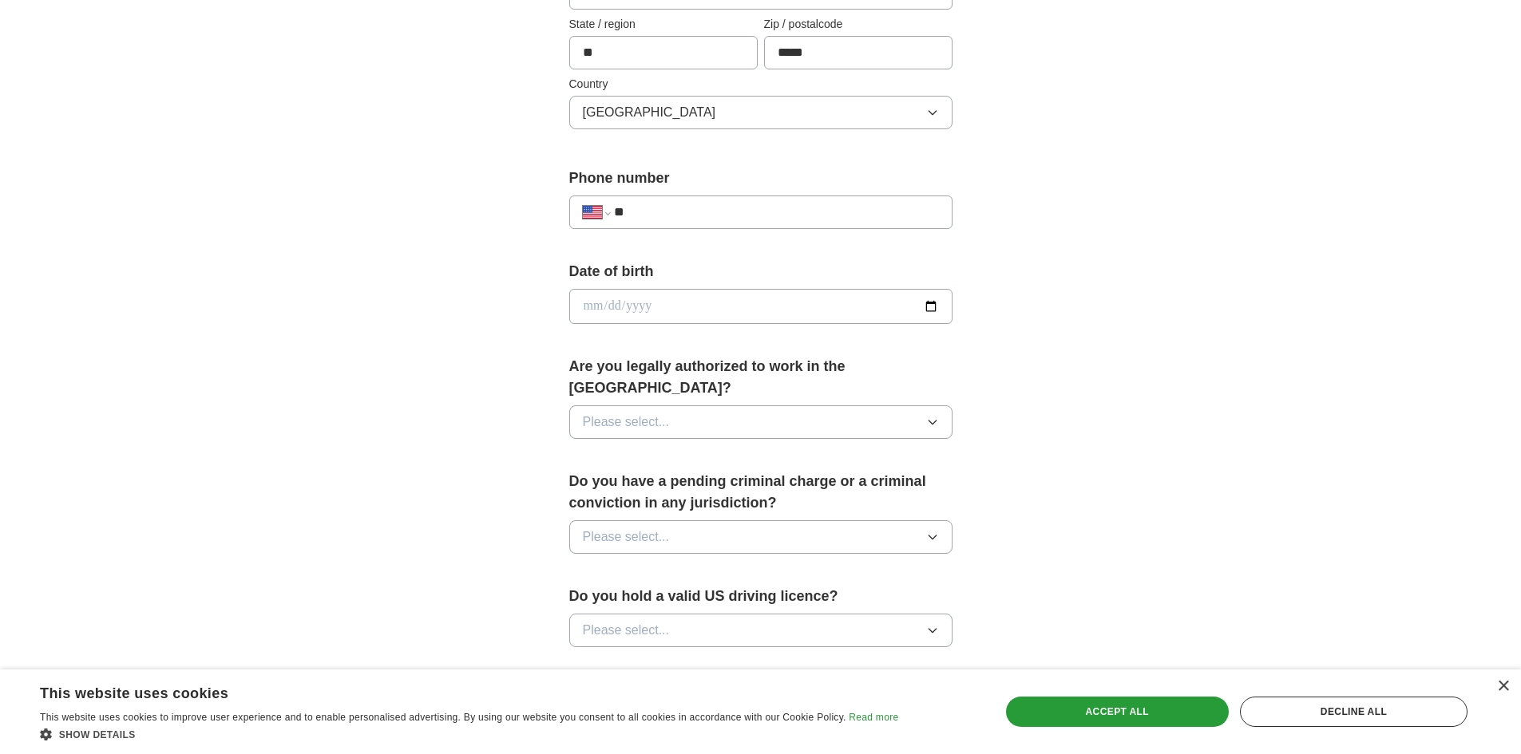
click at [707, 229] on div "**********" at bounding box center [760, 205] width 383 height 74
click at [708, 218] on input "**" at bounding box center [776, 212] width 324 height 19
type input "**********"
drag, startPoint x: 652, startPoint y: 288, endPoint x: 665, endPoint y: 299, distance: 17.0
click at [654, 292] on div "Date of birth" at bounding box center [760, 299] width 383 height 76
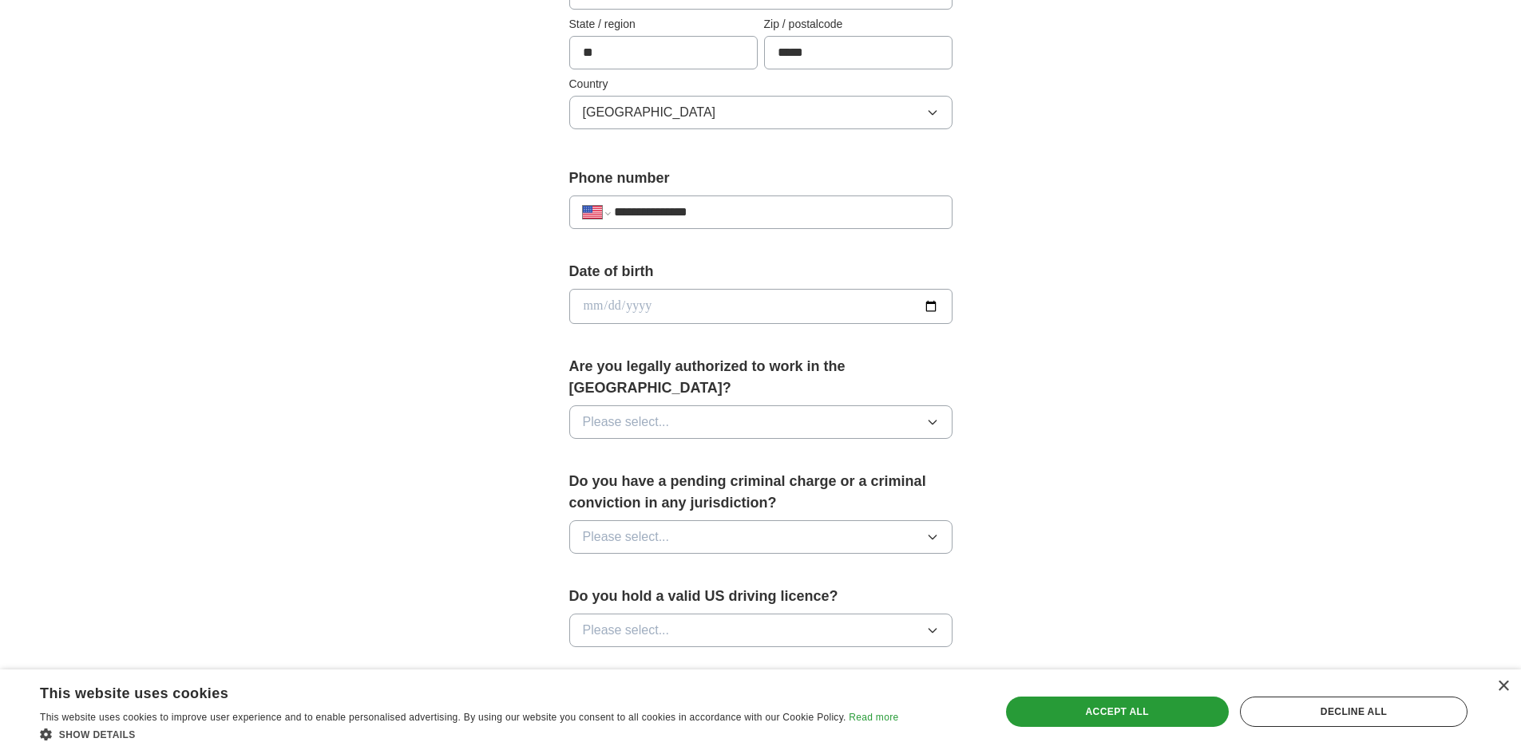
click at [676, 300] on input "date" at bounding box center [760, 306] width 383 height 35
click at [924, 307] on input "date" at bounding box center [760, 306] width 383 height 35
click at [622, 314] on input "date" at bounding box center [760, 306] width 383 height 35
click at [618, 299] on input "date" at bounding box center [760, 306] width 383 height 35
click at [610, 308] on input "date" at bounding box center [760, 306] width 383 height 35
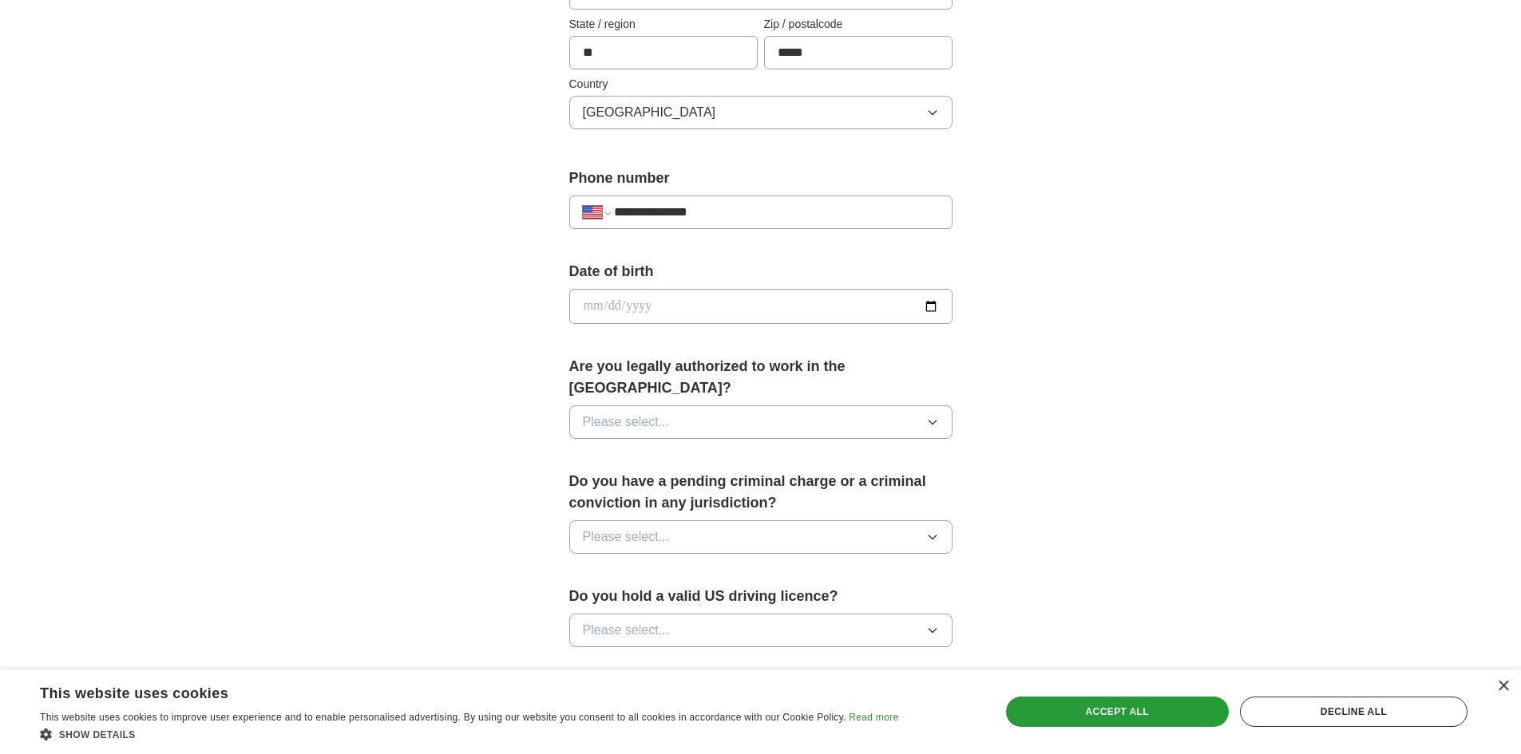
click at [593, 308] on input "date" at bounding box center [760, 306] width 383 height 35
click at [592, 308] on input "date" at bounding box center [760, 306] width 383 height 35
type input "**********"
click at [721, 405] on button "Please select..." at bounding box center [760, 422] width 383 height 34
click at [681, 449] on div "Yes" at bounding box center [761, 458] width 356 height 19
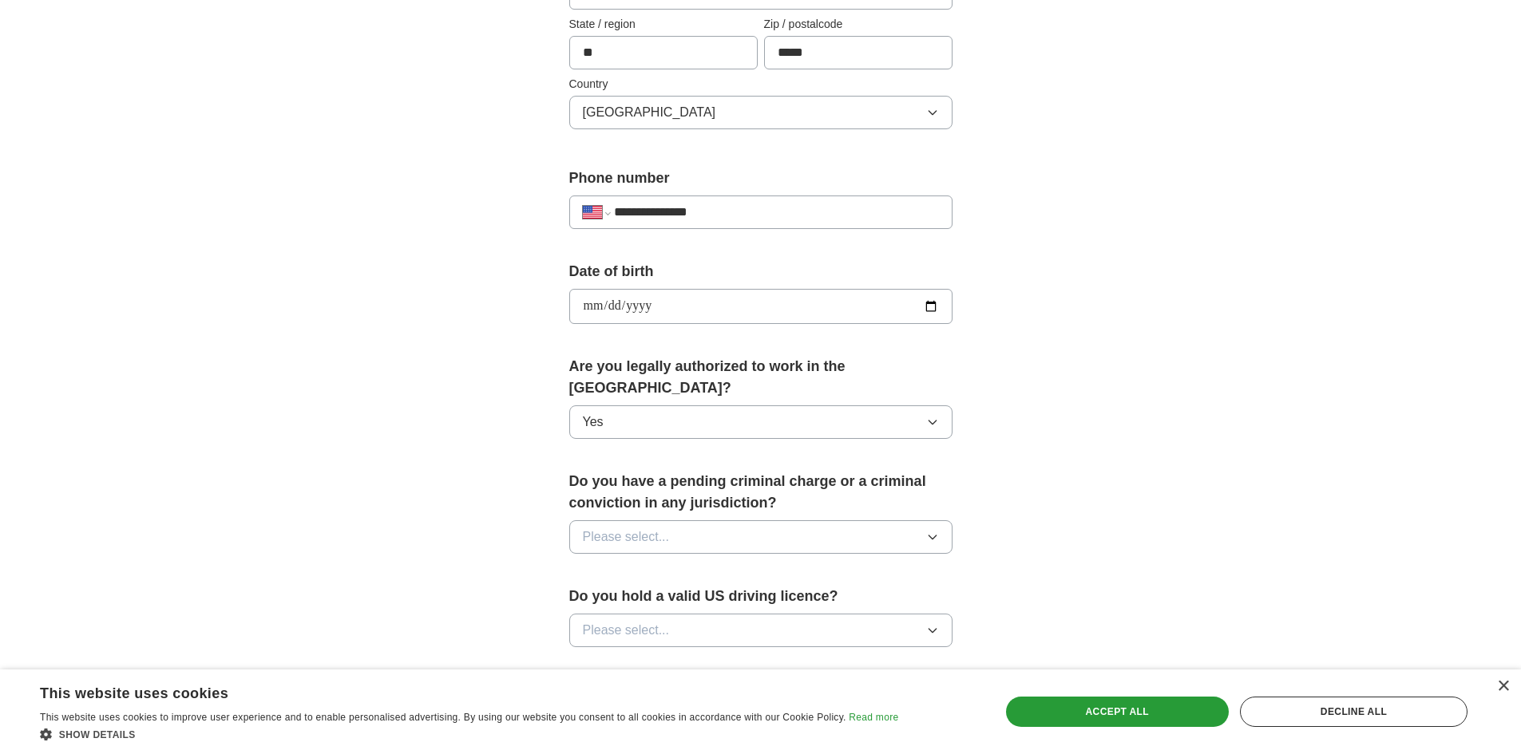
click at [726, 520] on button "Please select..." at bounding box center [760, 537] width 383 height 34
drag, startPoint x: 583, startPoint y: 578, endPoint x: 662, endPoint y: 549, distance: 84.1
click at [584, 597] on span "No" at bounding box center [591, 606] width 16 height 19
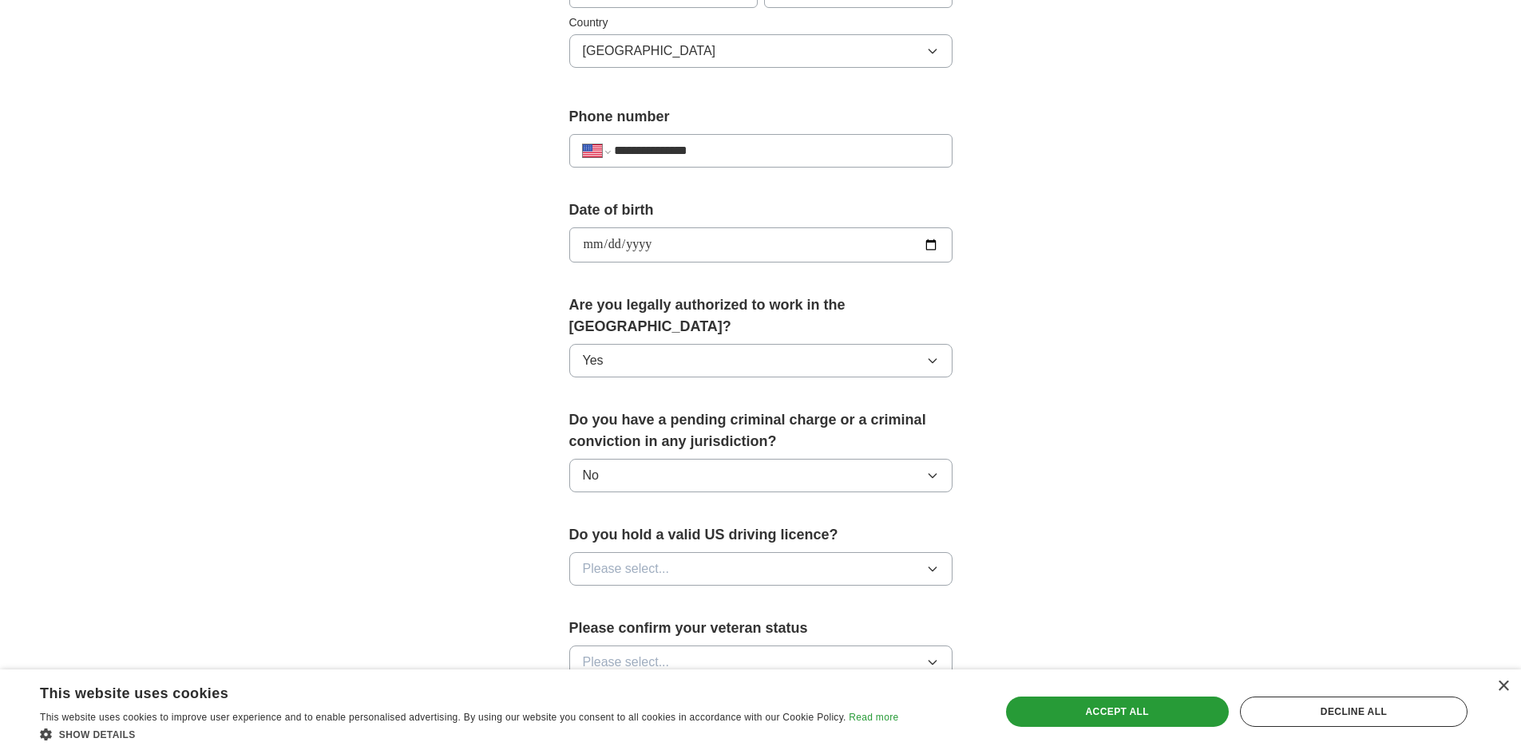
scroll to position [639, 0]
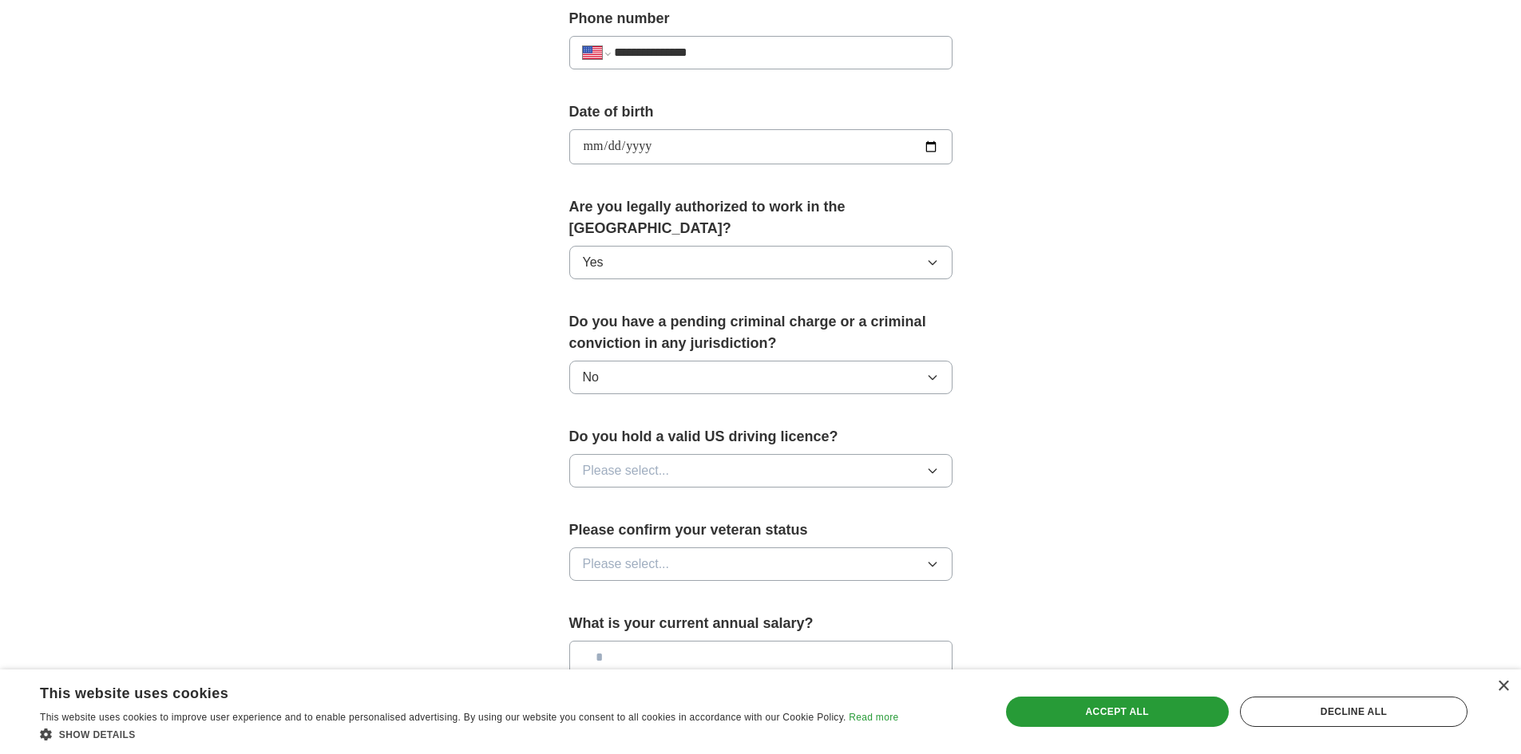
click at [709, 454] on button "Please select..." at bounding box center [760, 471] width 383 height 34
click at [632, 492] on li "Yes" at bounding box center [761, 508] width 382 height 33
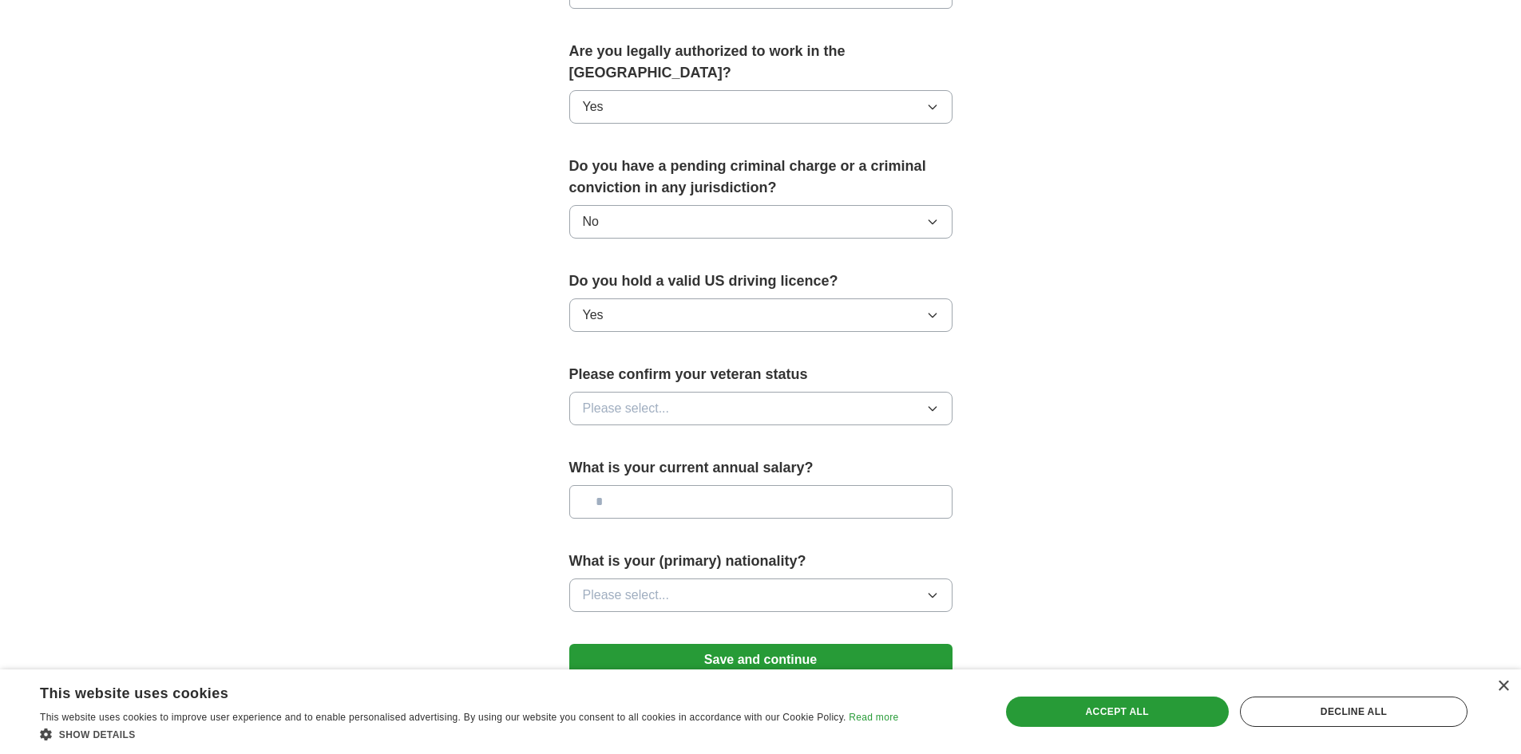
scroll to position [798, 0]
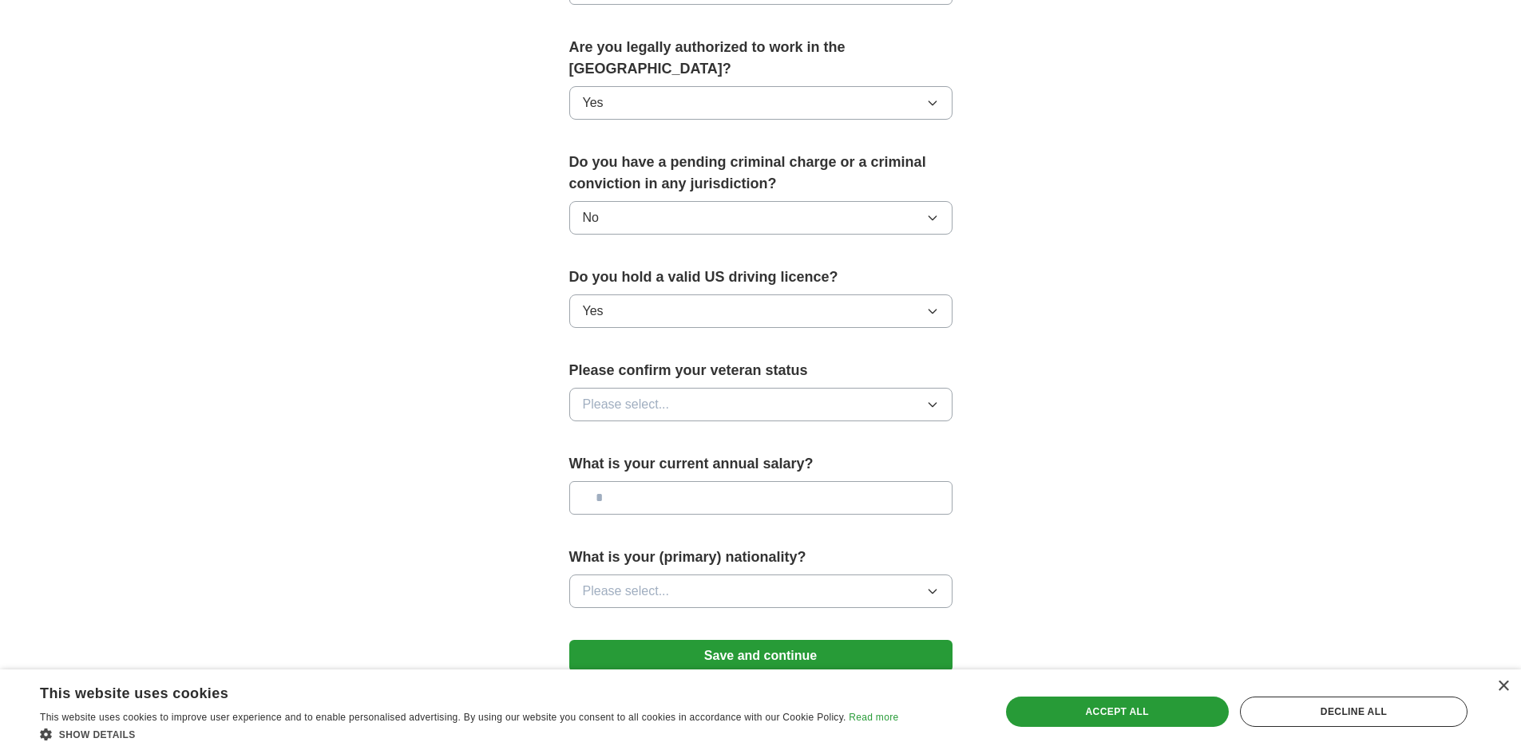
click at [690, 388] on button "Please select..." at bounding box center [760, 405] width 383 height 34
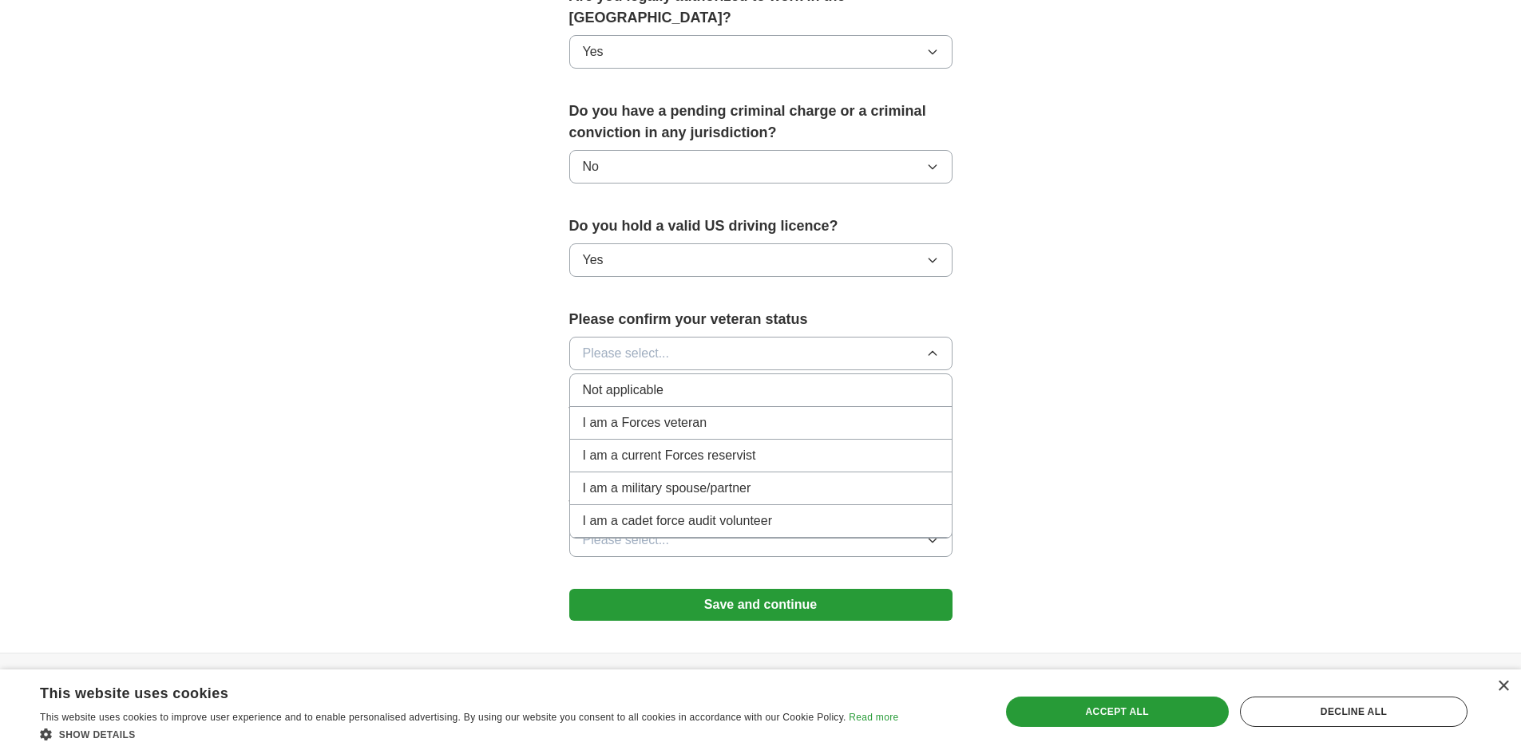
scroll to position [878, 0]
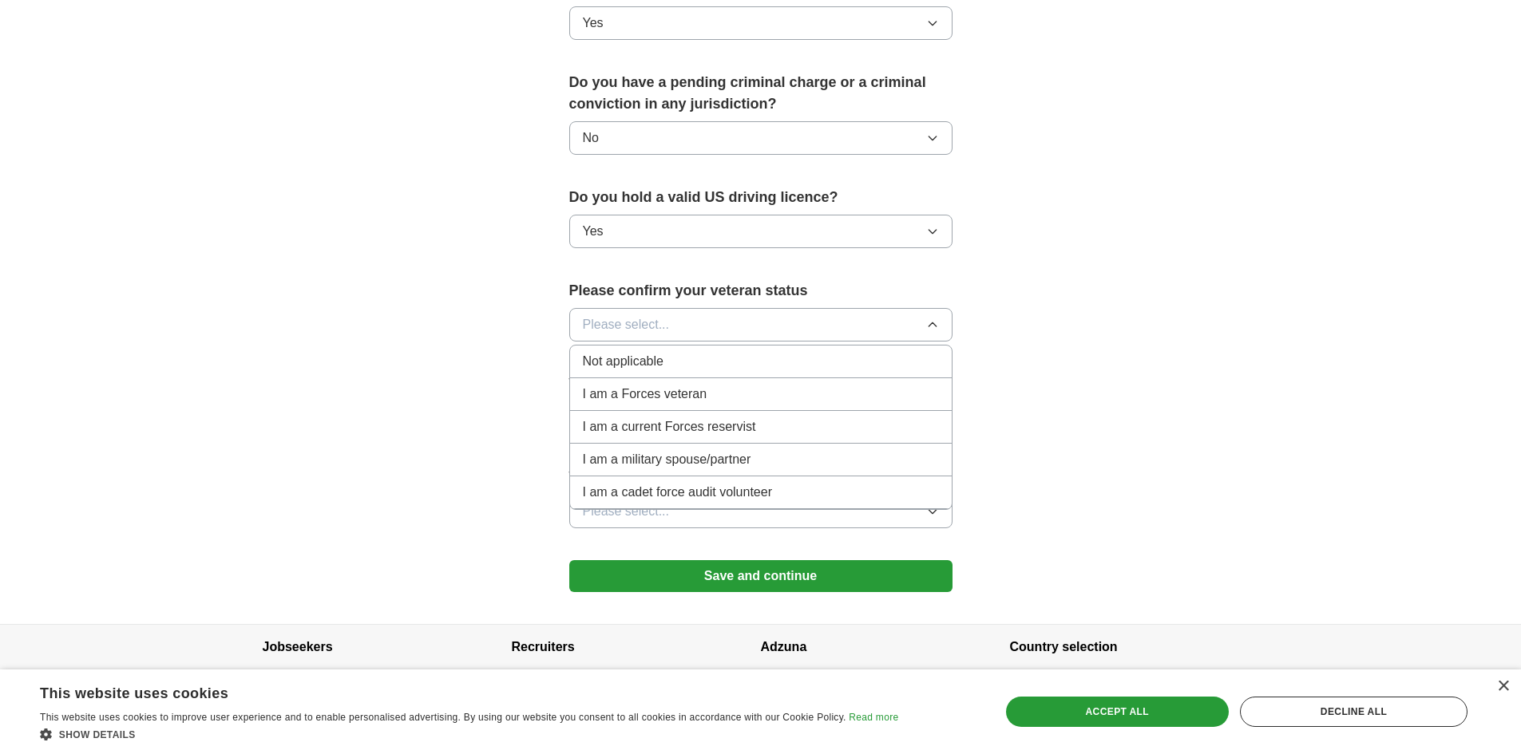
click at [653, 352] on span "Not applicable" at bounding box center [623, 361] width 81 height 19
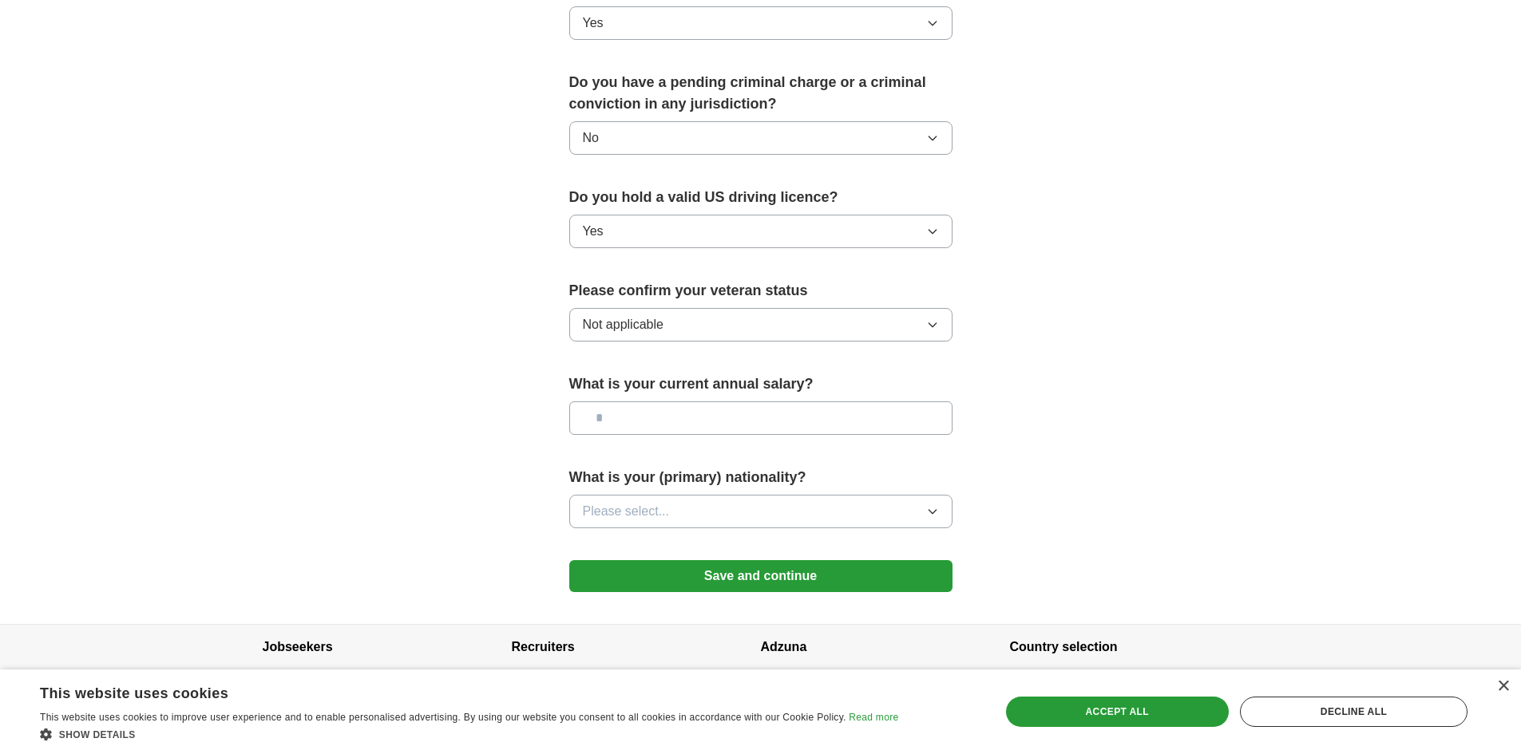
click at [694, 402] on input "text" at bounding box center [760, 419] width 383 height 34
type input "*******"
click at [732, 495] on button "Please select..." at bounding box center [760, 512] width 383 height 34
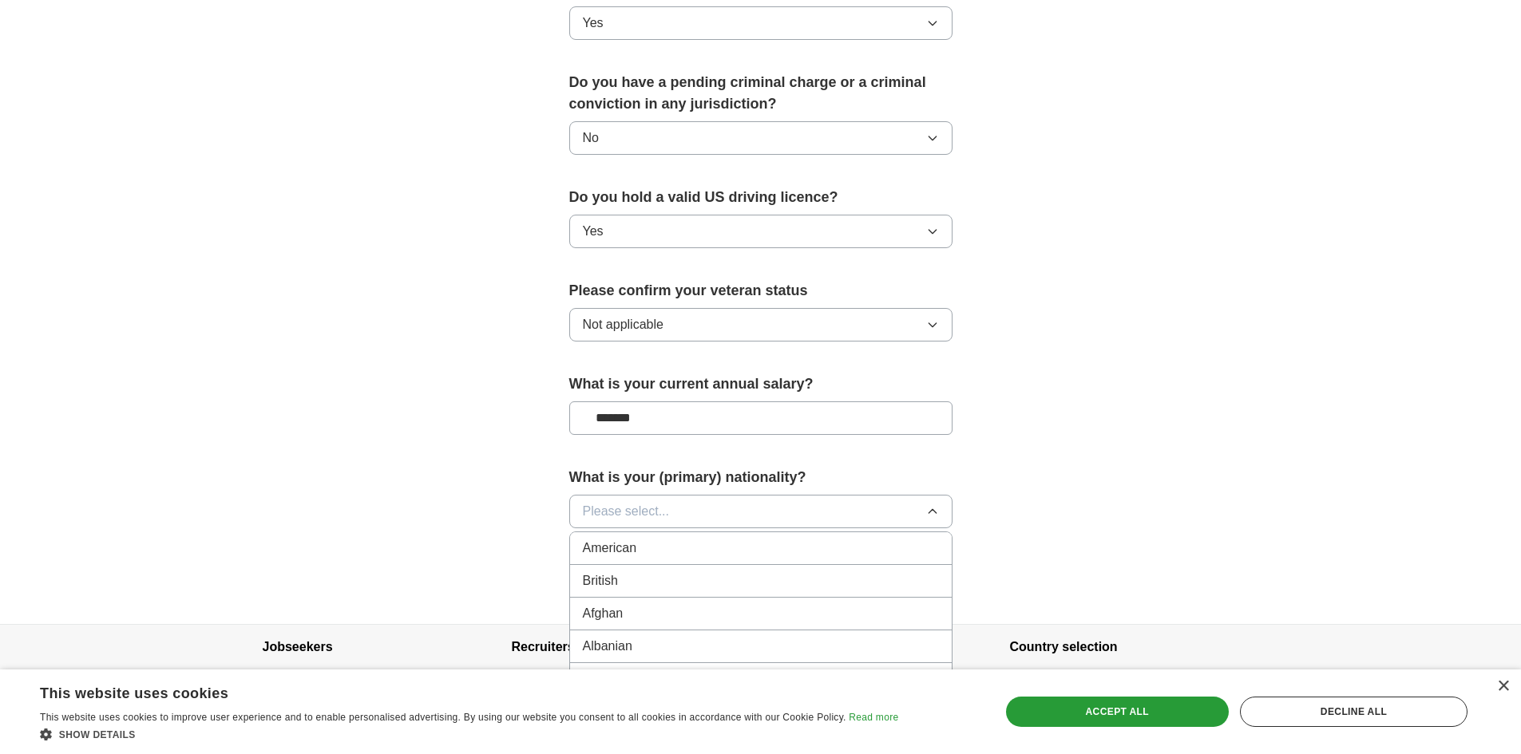
click at [623, 539] on span "American" at bounding box center [610, 548] width 54 height 19
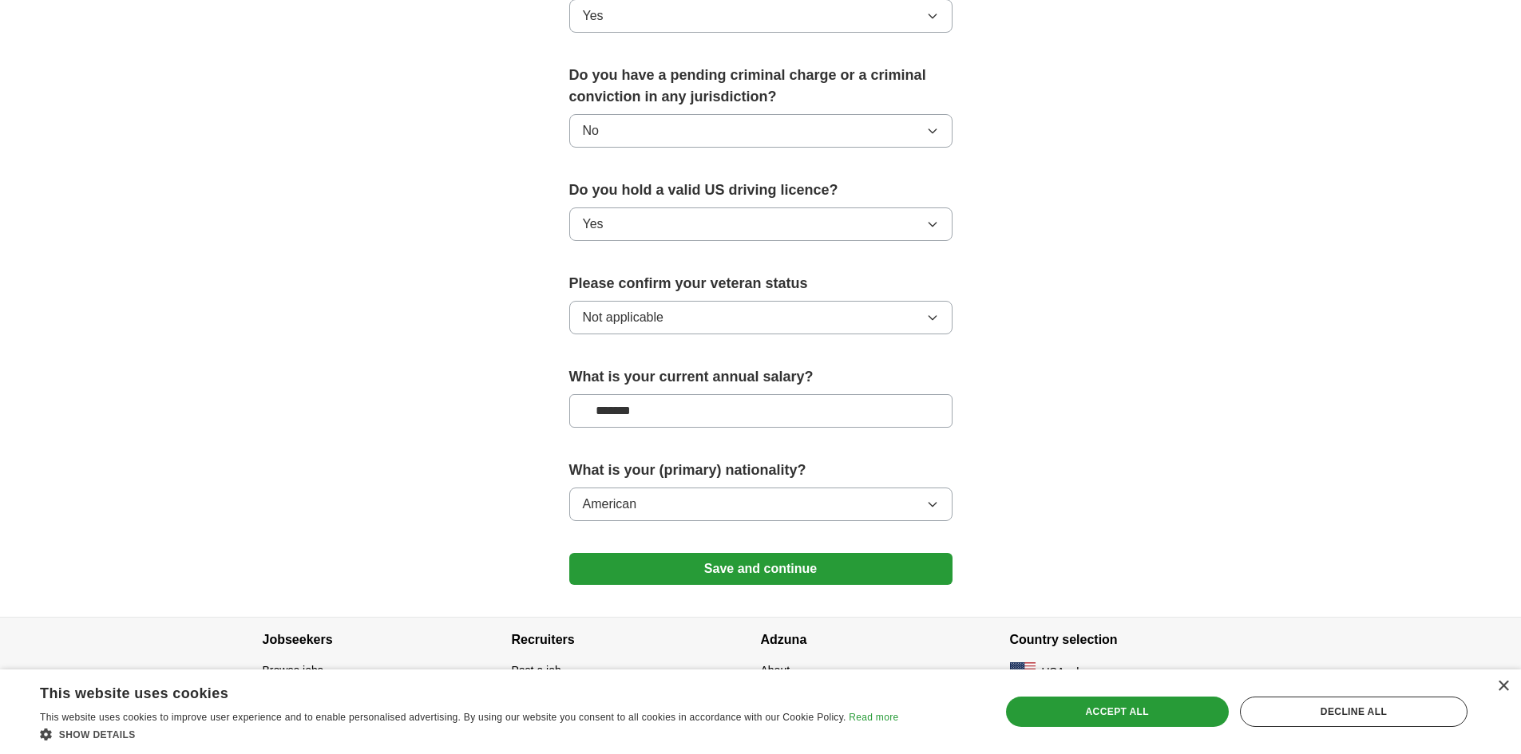
scroll to position [888, 0]
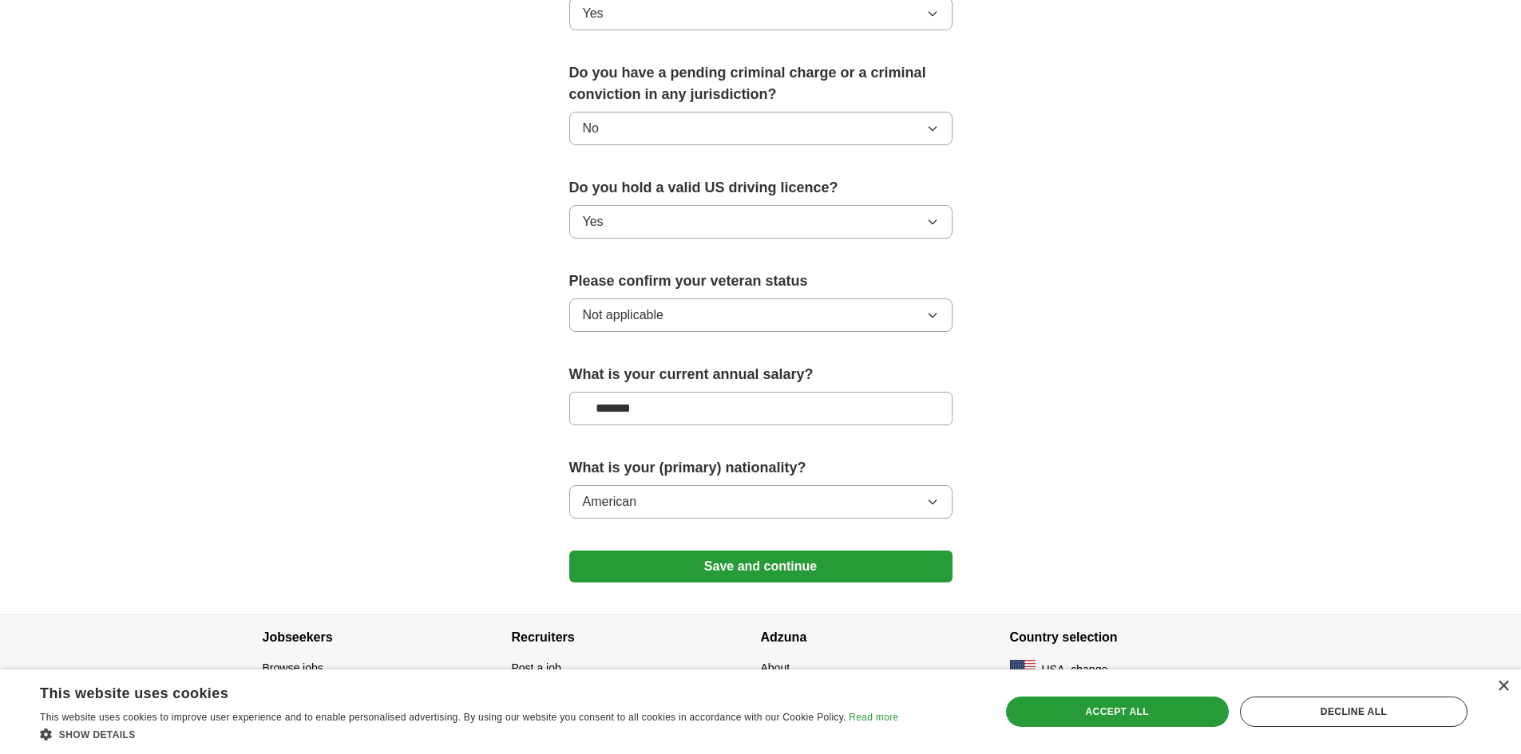
click at [736, 551] on button "Save and continue" at bounding box center [760, 567] width 383 height 32
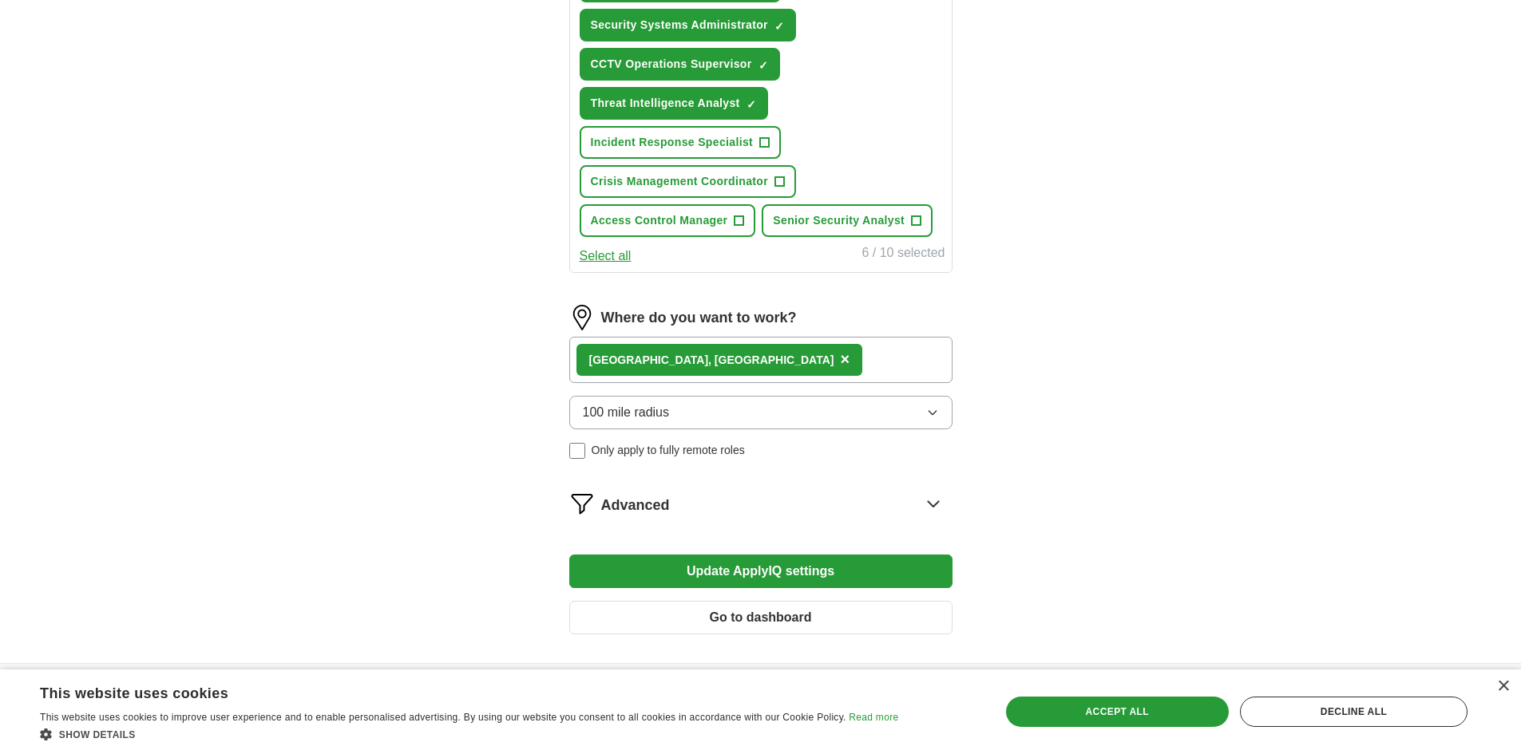
scroll to position [820, 0]
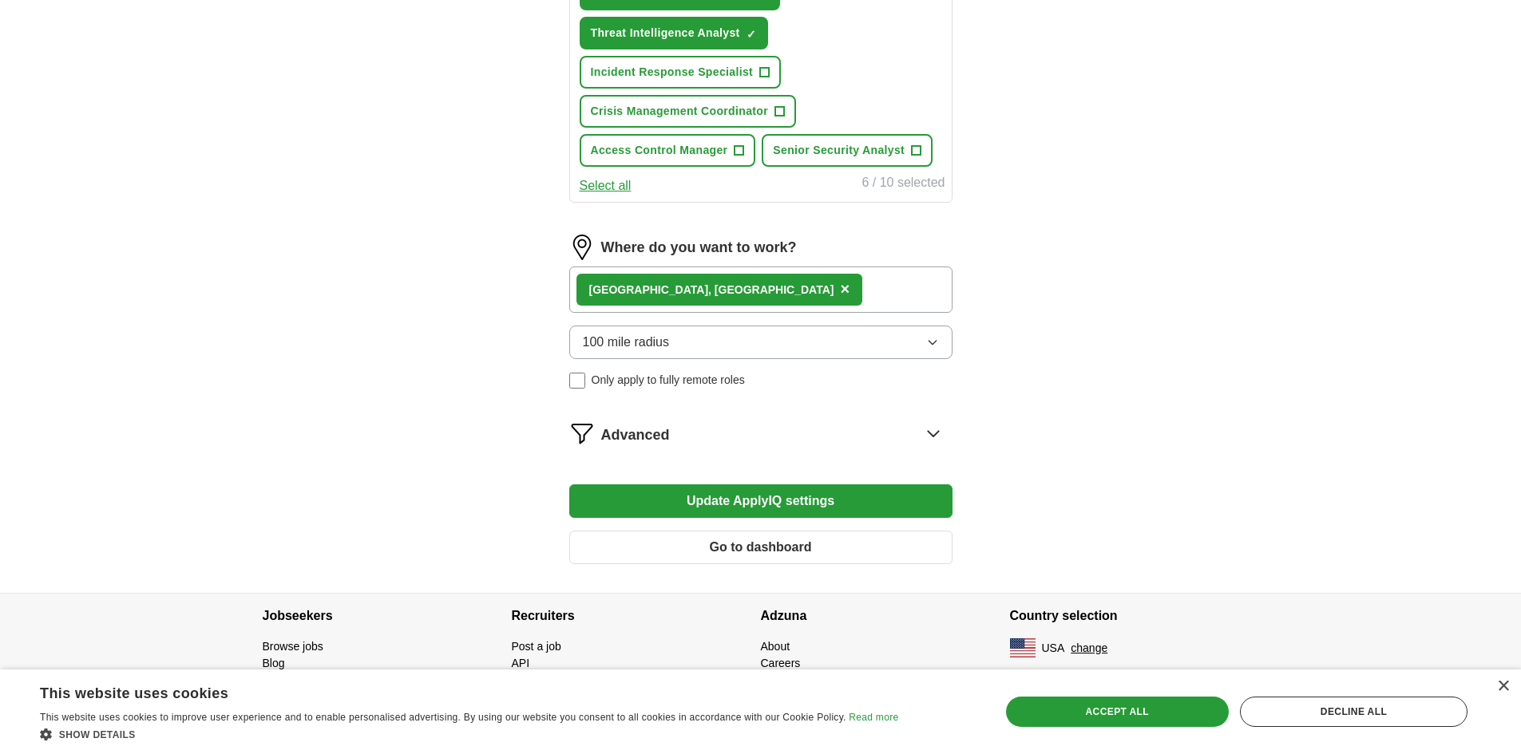
click at [718, 548] on button "Go to dashboard" at bounding box center [760, 548] width 383 height 34
